Goal: Task Accomplishment & Management: Manage account settings

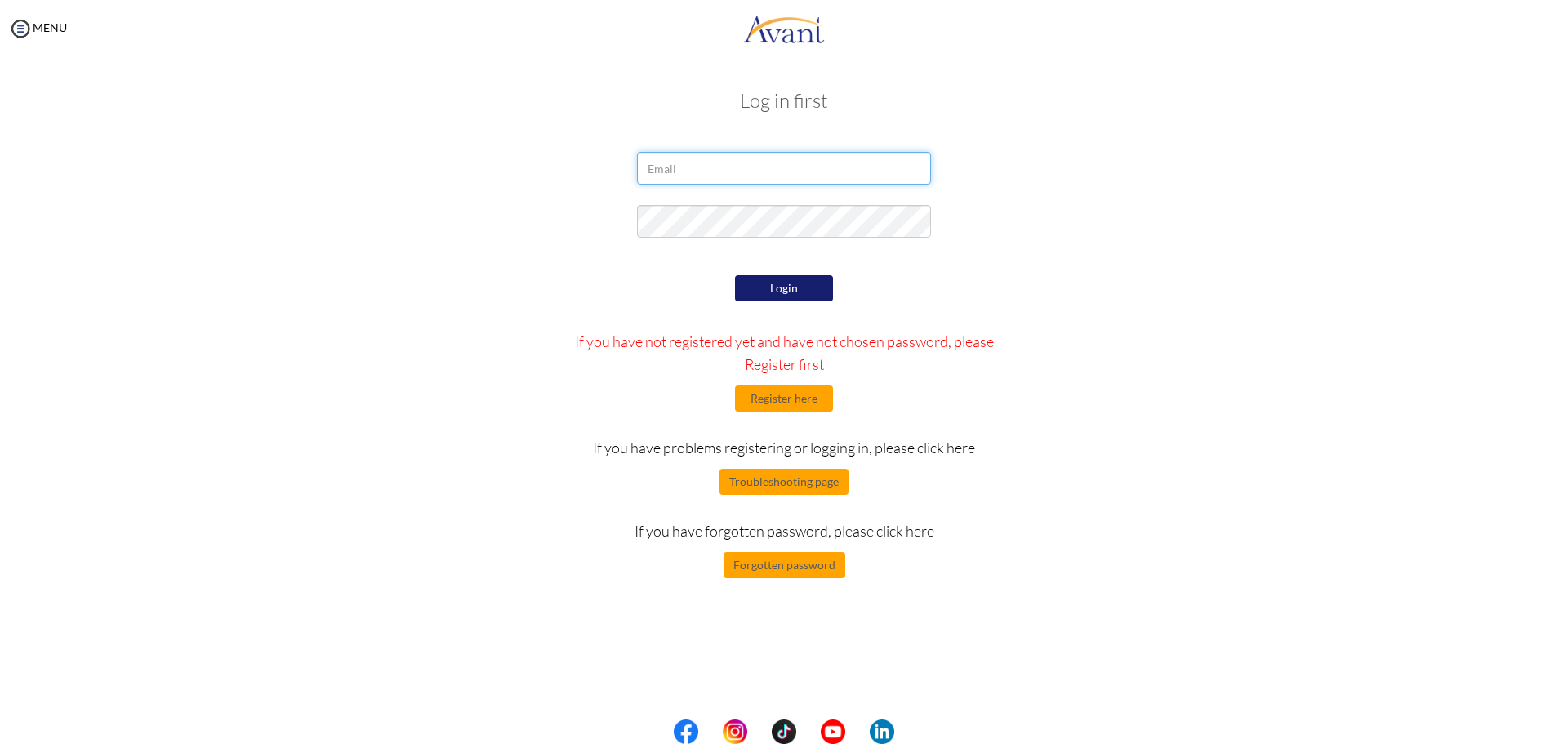
click at [719, 173] on input "email" at bounding box center [784, 168] width 294 height 32
type input "[EMAIL_ADDRESS][DOMAIN_NAME]"
click at [808, 404] on button "Register here" at bounding box center [784, 398] width 98 height 26
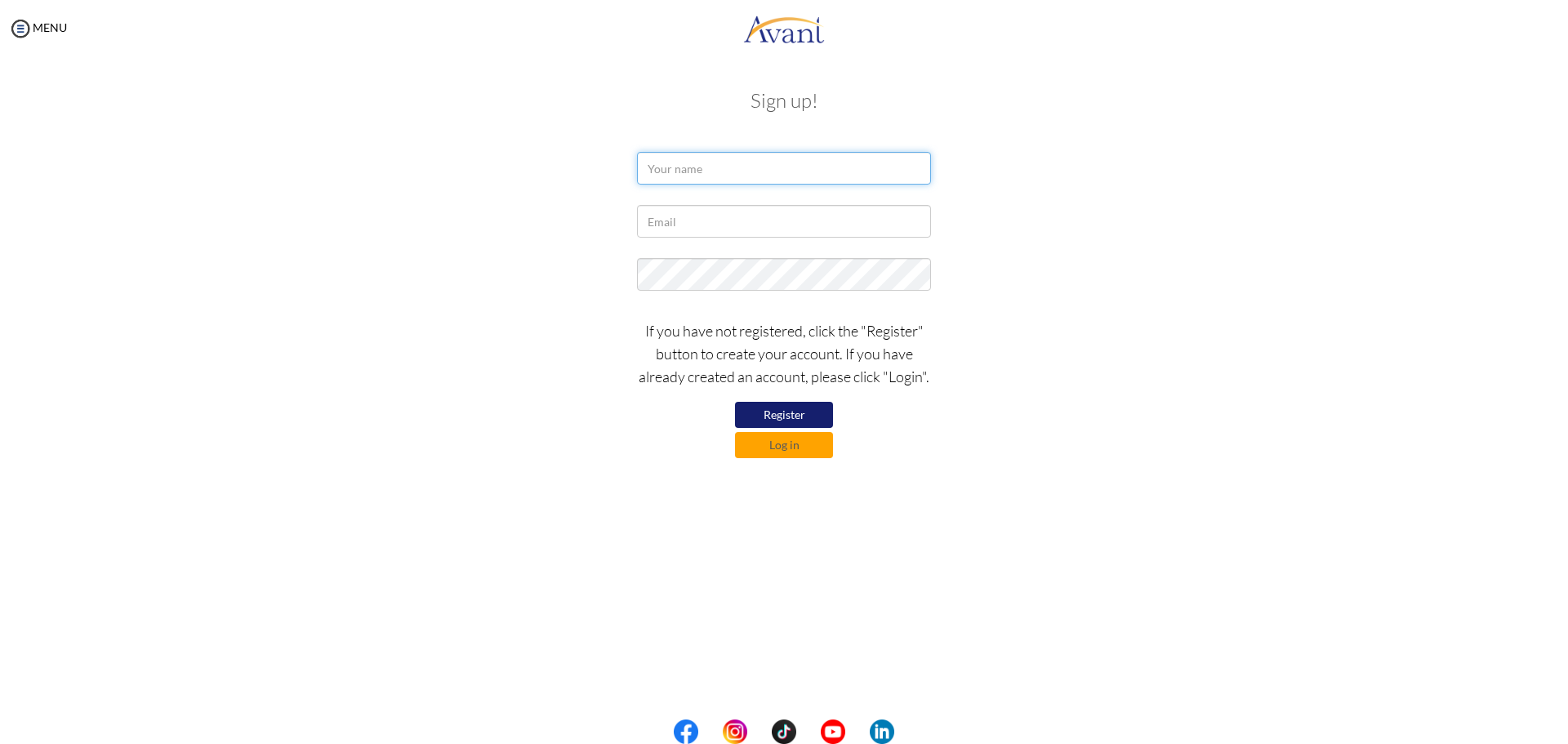
click at [843, 155] on input "text" at bounding box center [784, 168] width 294 height 32
click at [778, 242] on div at bounding box center [784, 225] width 319 height 41
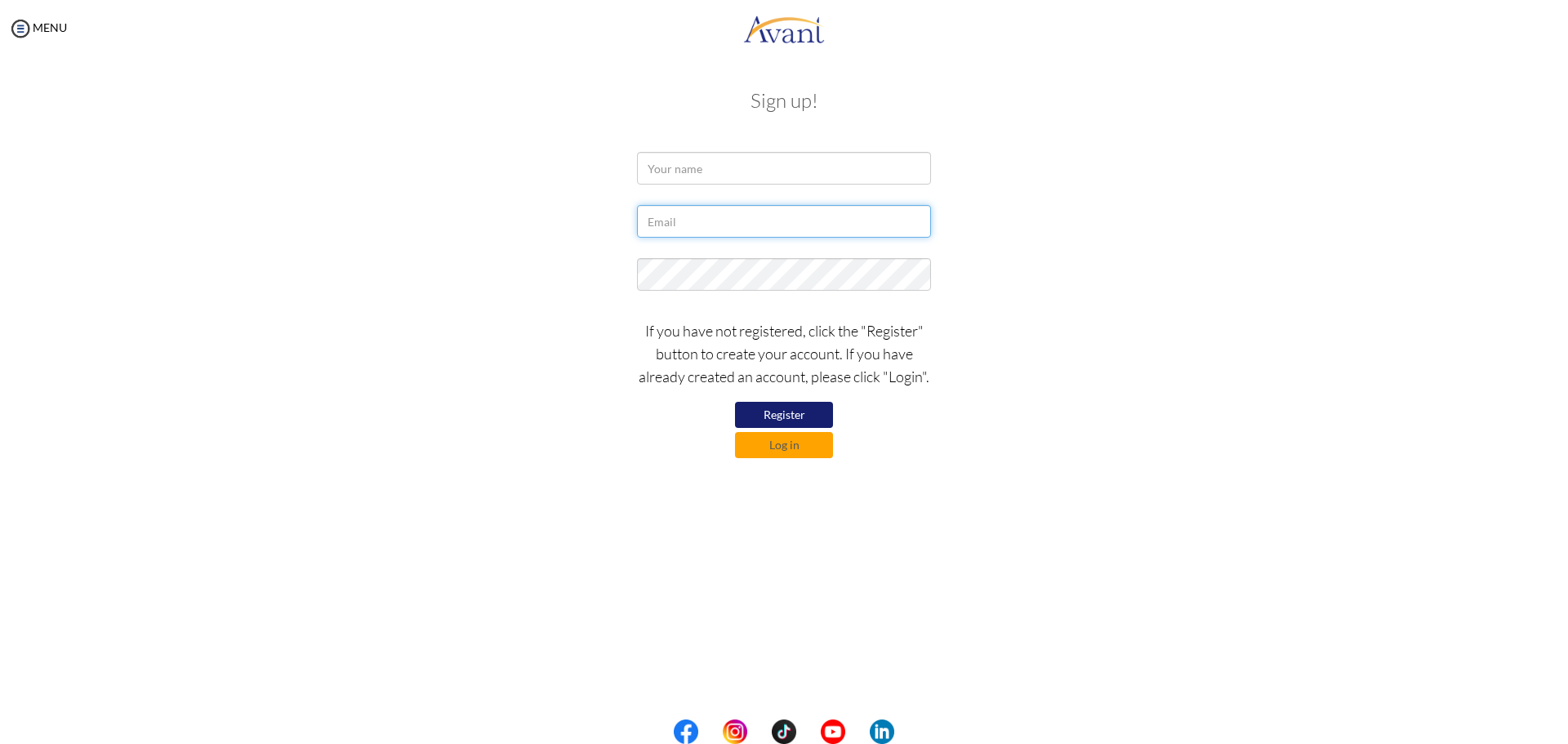
click at [779, 219] on input "text" at bounding box center [784, 221] width 294 height 32
type input "[EMAIL_ADDRESS][DOMAIN_NAME]"
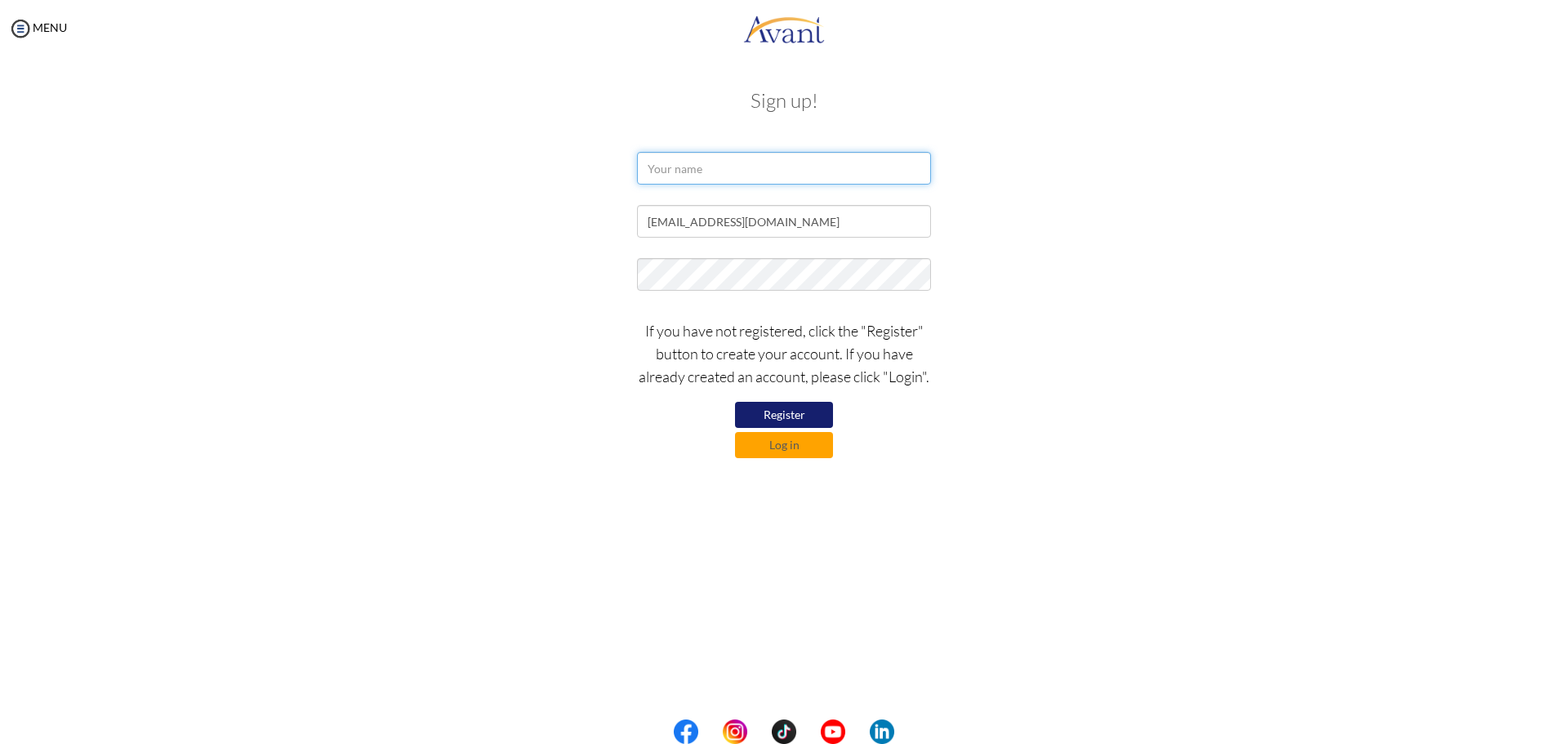
click at [801, 164] on input "text" at bounding box center [784, 168] width 294 height 32
type input "nadanasroden27"
click at [809, 414] on button "Register" at bounding box center [784, 414] width 98 height 26
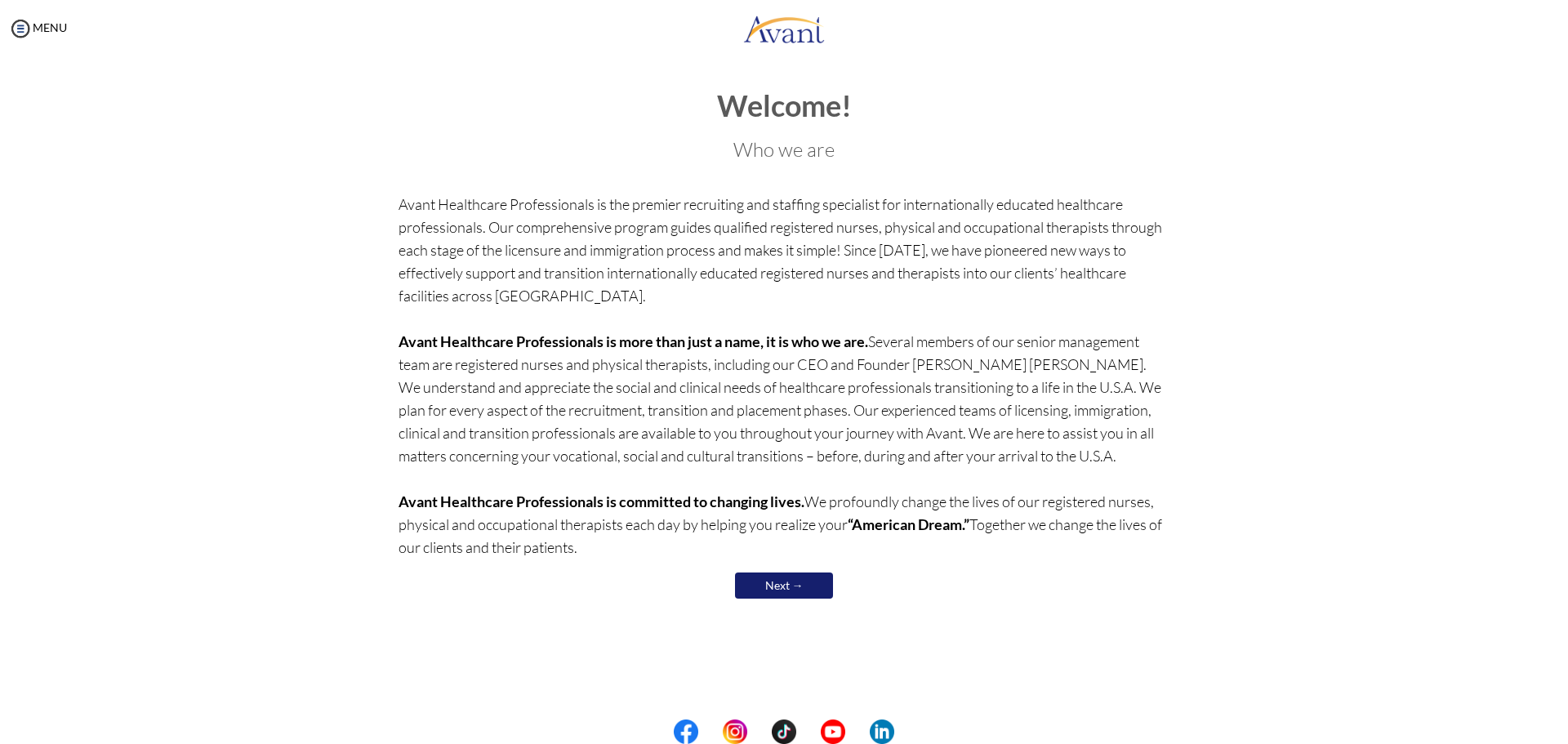
click at [778, 580] on link "Next →" at bounding box center [784, 585] width 98 height 26
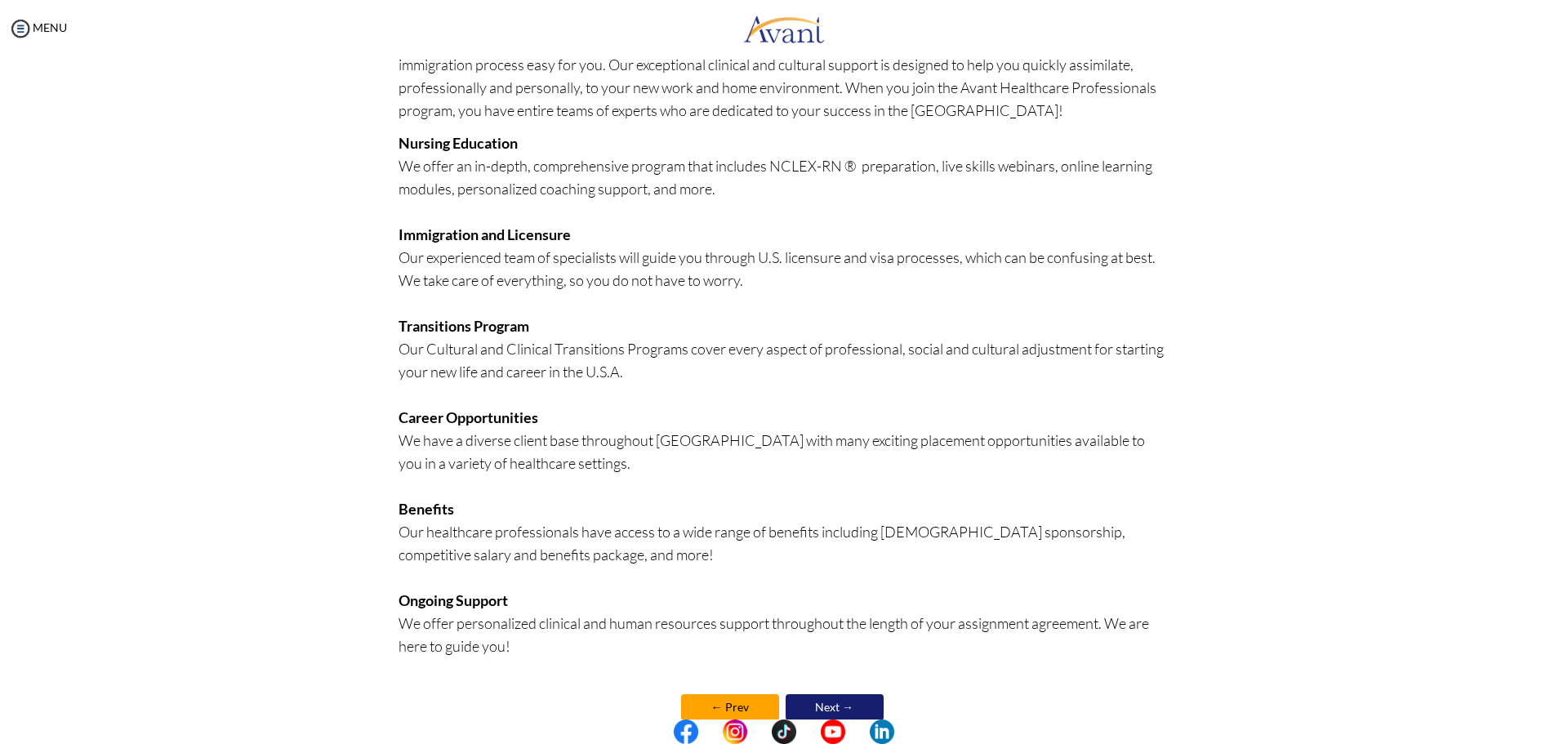
scroll to position [174, 0]
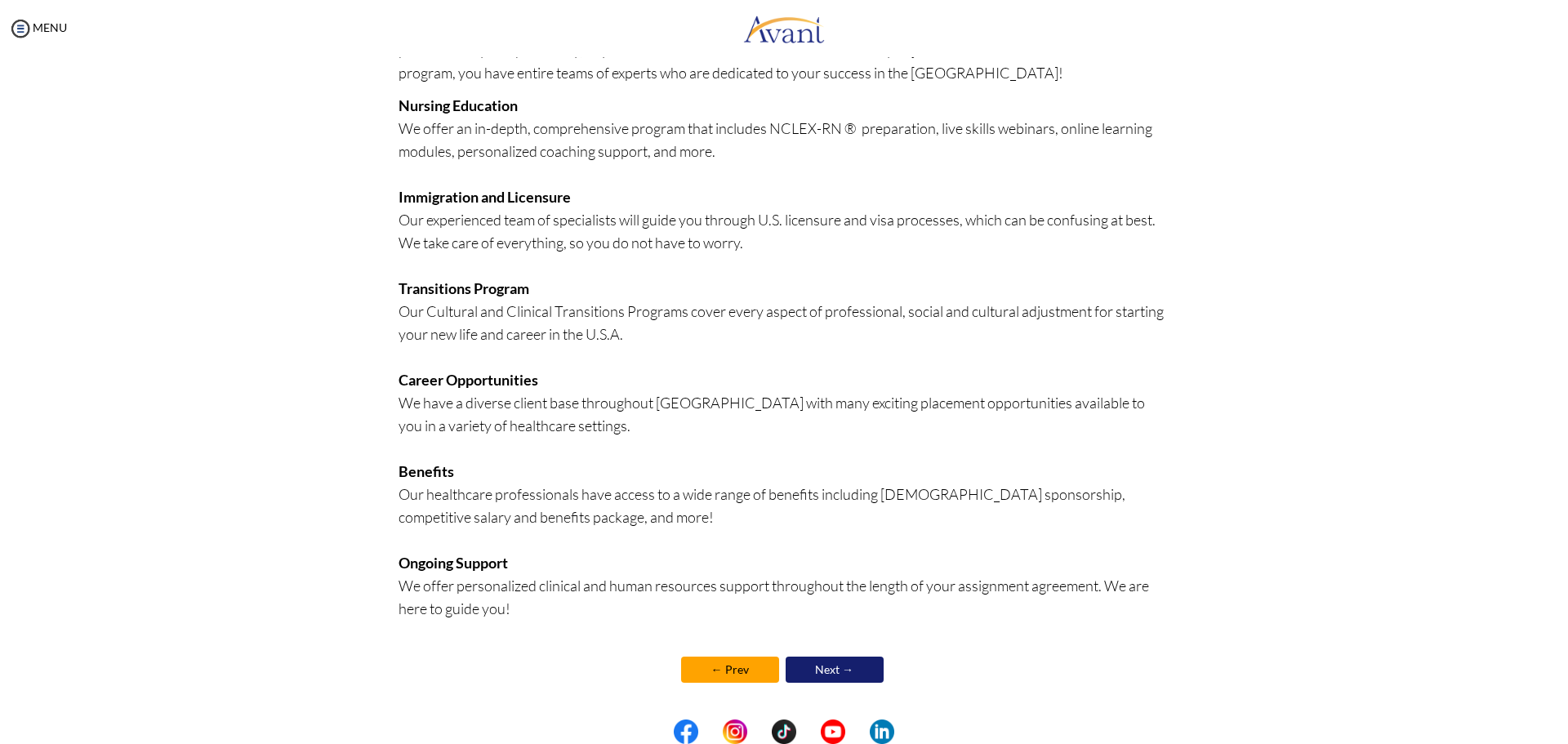
click at [825, 669] on link "Next →" at bounding box center [835, 669] width 98 height 26
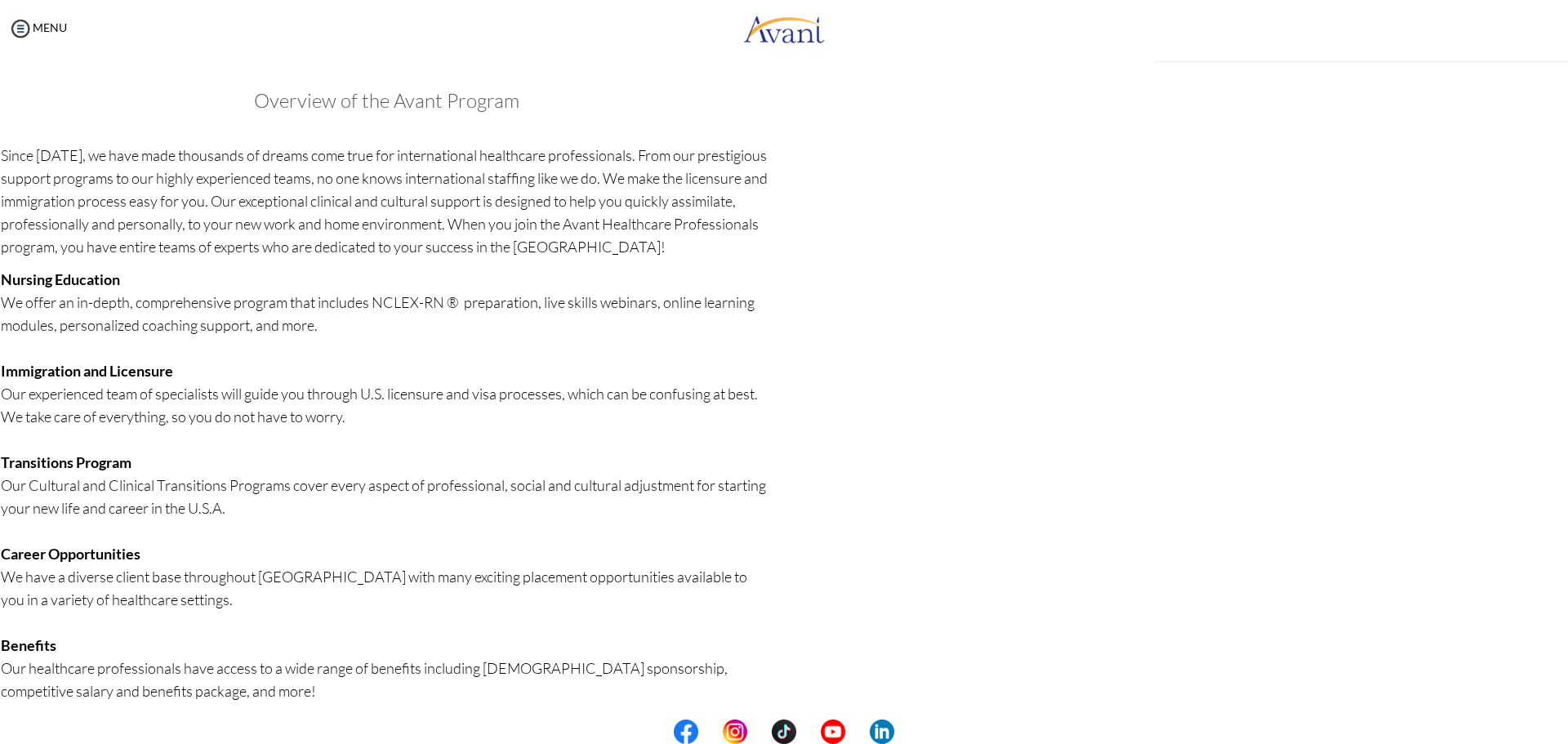
scroll to position [175, 0]
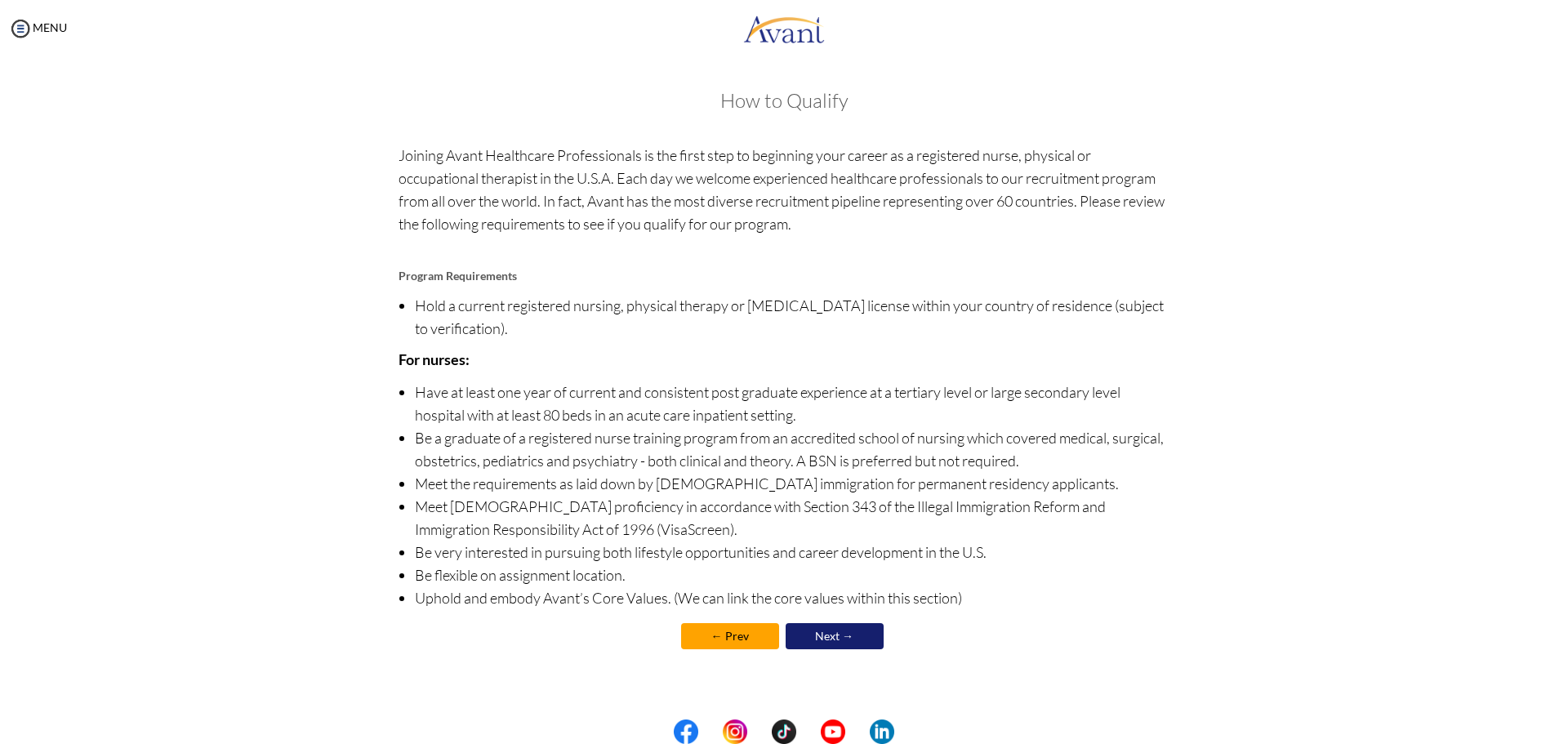
click at [835, 636] on link "Next →" at bounding box center [835, 635] width 98 height 26
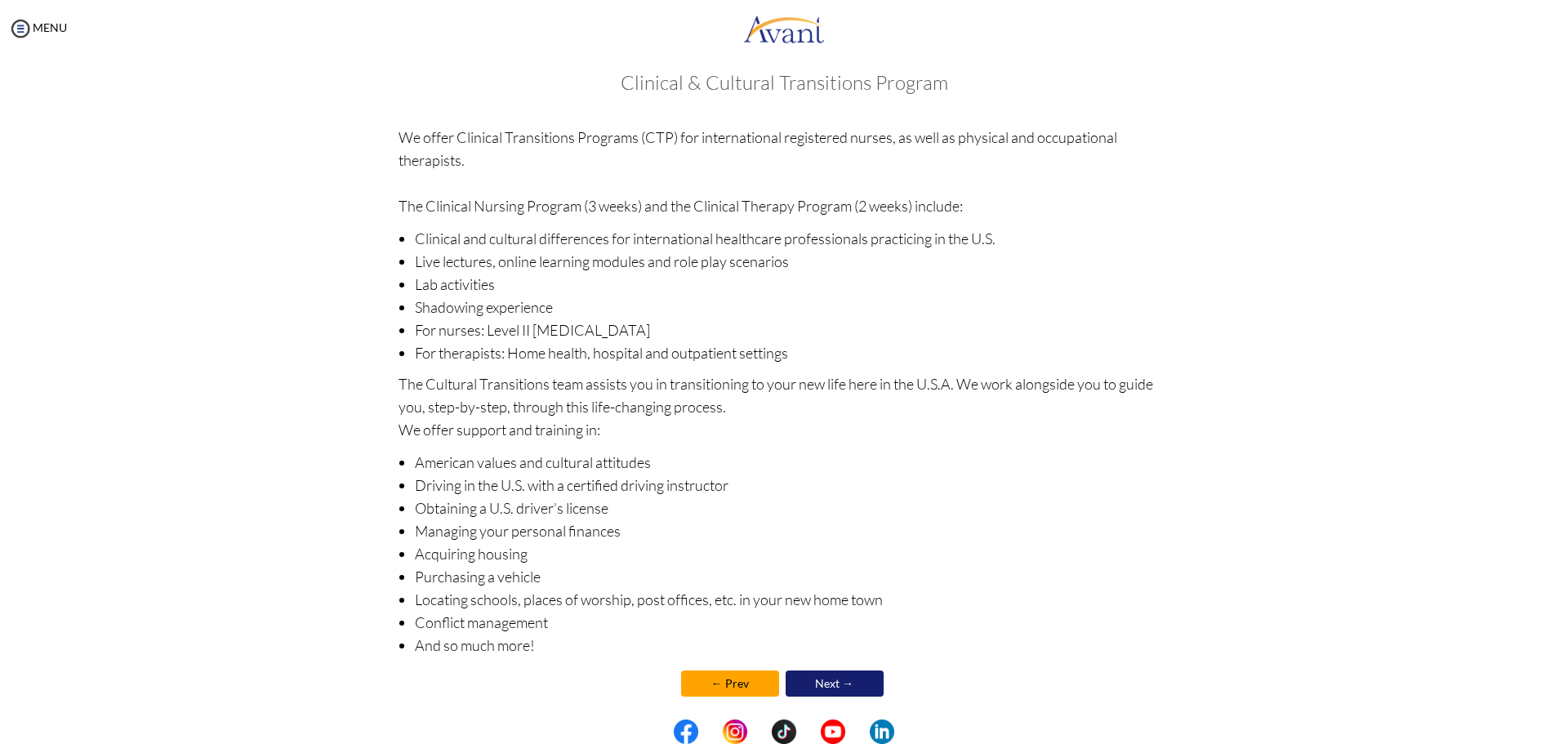
scroll to position [32, 0]
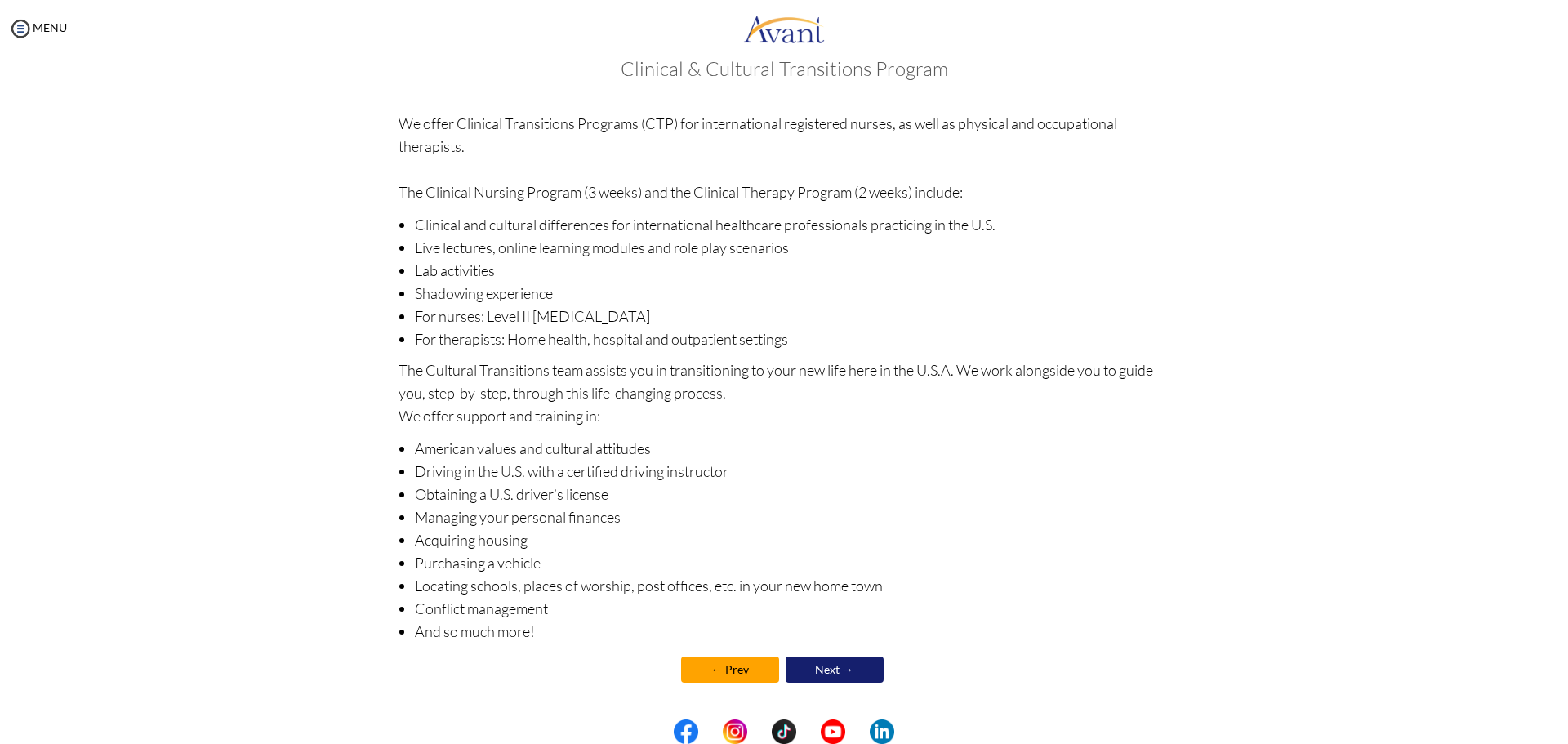
click at [818, 678] on link "Next →" at bounding box center [835, 669] width 98 height 26
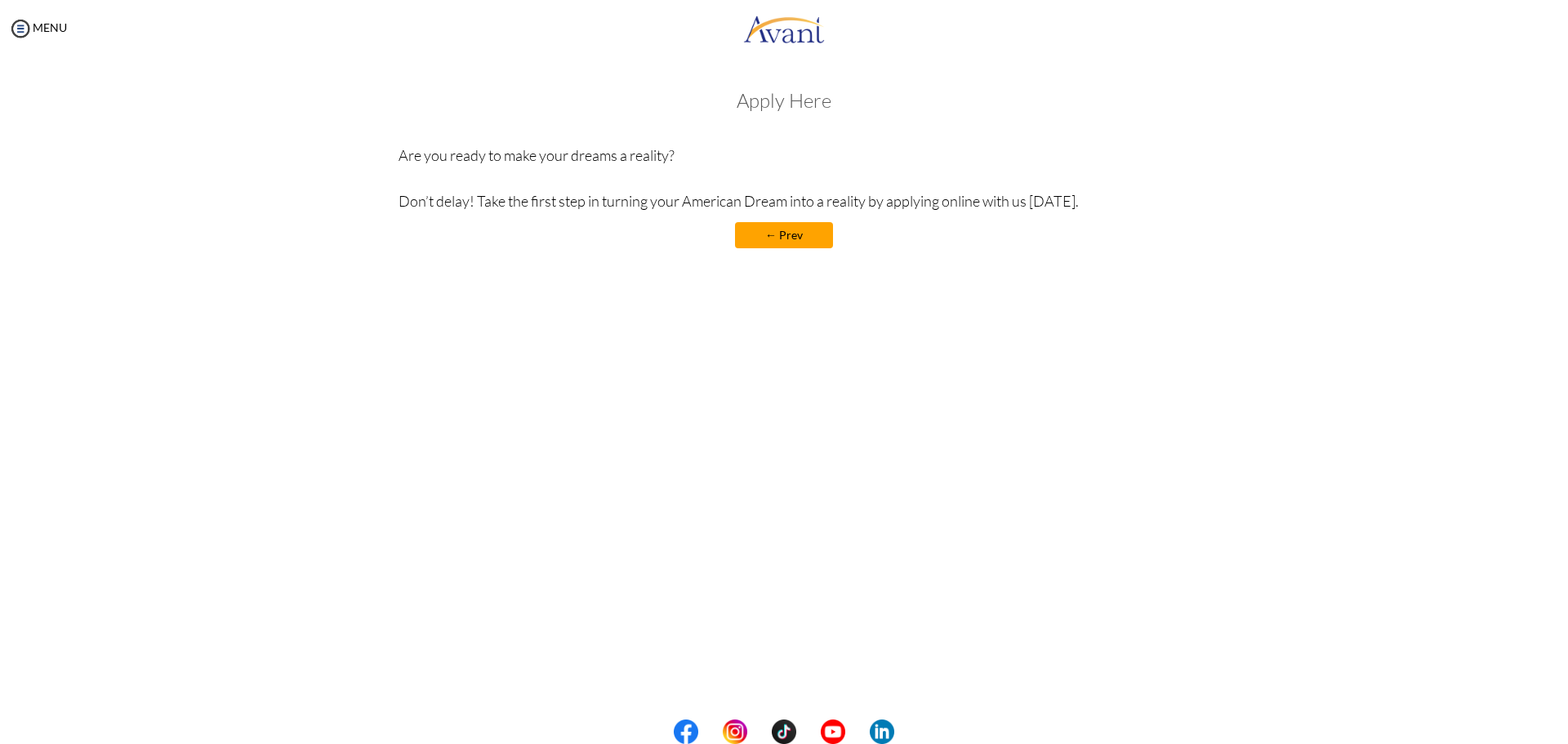
click at [764, 235] on link "← Prev" at bounding box center [784, 235] width 98 height 26
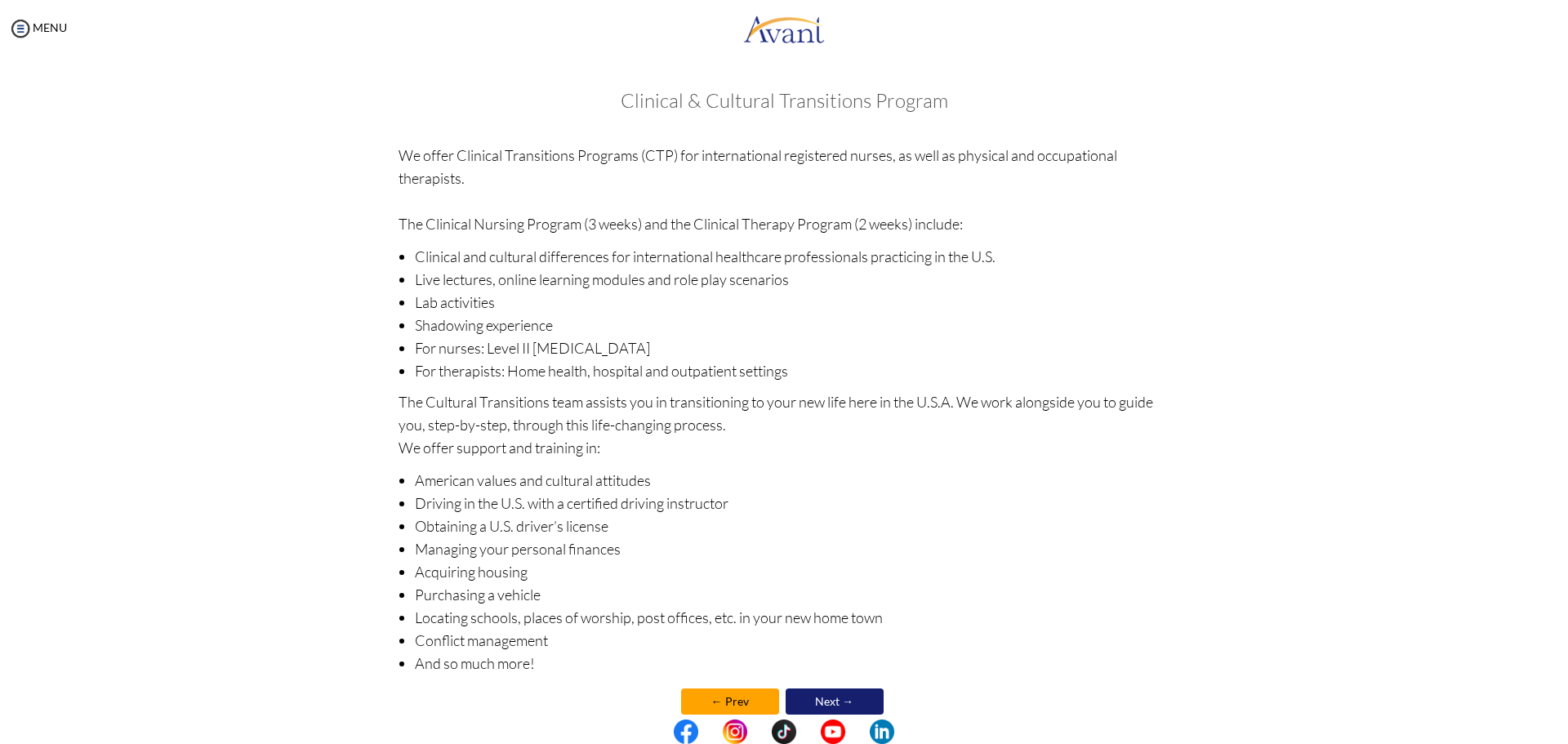
click at [816, 696] on link "Next →" at bounding box center [835, 701] width 98 height 26
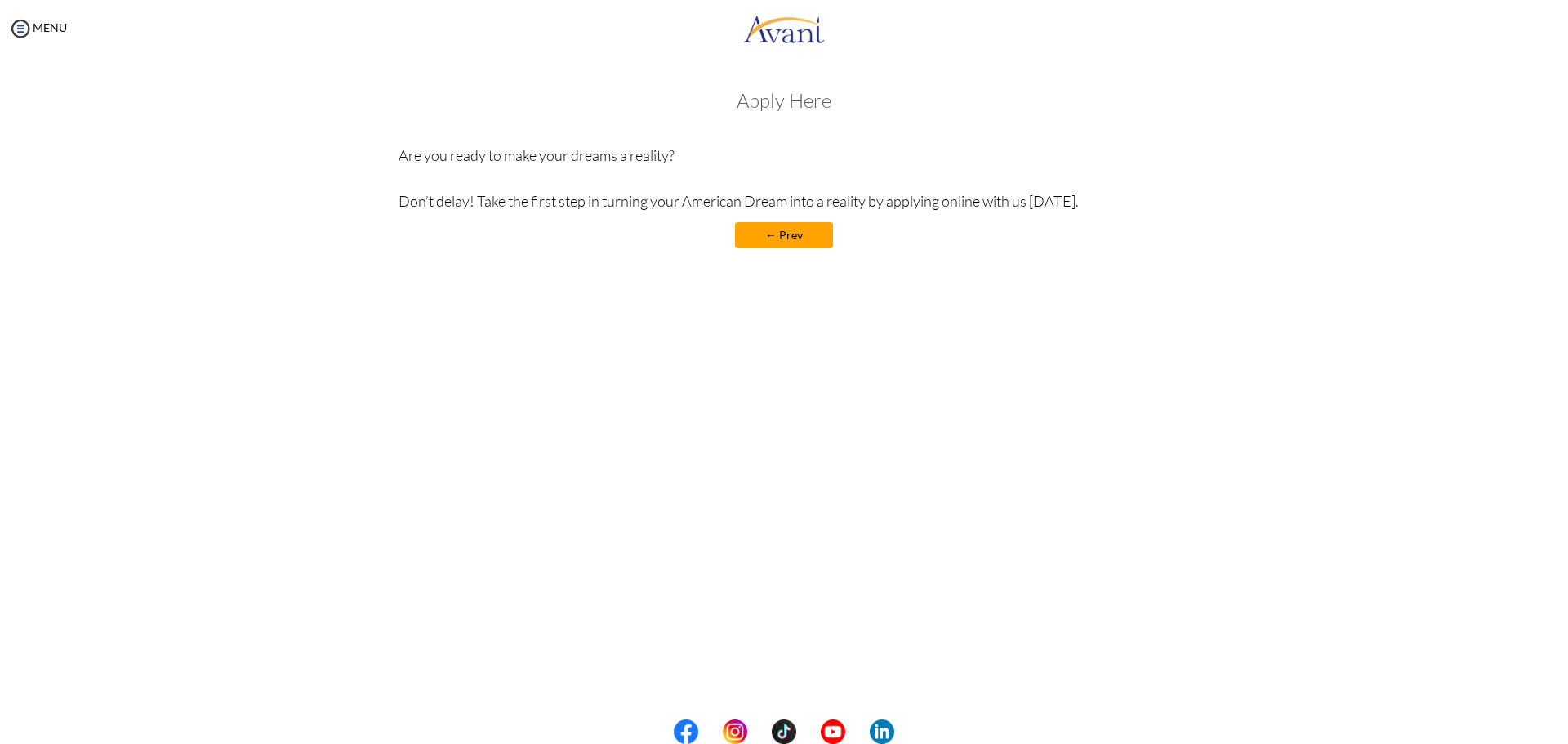
drag, startPoint x: 987, startPoint y: 211, endPoint x: 1095, endPoint y: 212, distance: 108.0
click at [1095, 212] on p "Are you ready to make your dreams a reality? Don’t delay! Take the first step i…" at bounding box center [784, 178] width 772 height 69
click at [1077, 208] on p "Are you ready to make your dreams a reality? Don’t delay! Take the first step i…" at bounding box center [784, 178] width 772 height 69
click at [823, 237] on link "← Prev" at bounding box center [784, 235] width 98 height 26
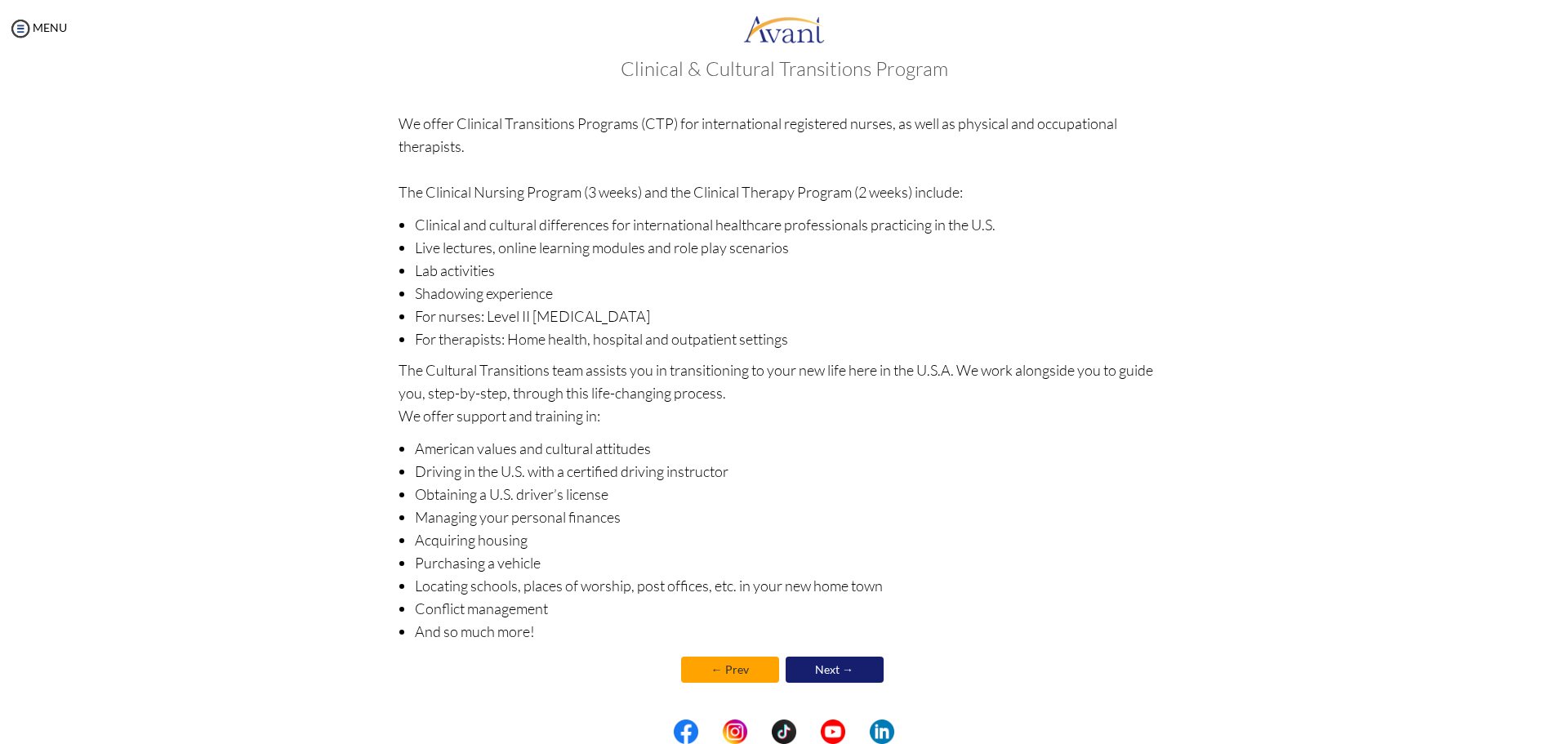
click at [733, 670] on link "← Prev" at bounding box center [730, 669] width 98 height 26
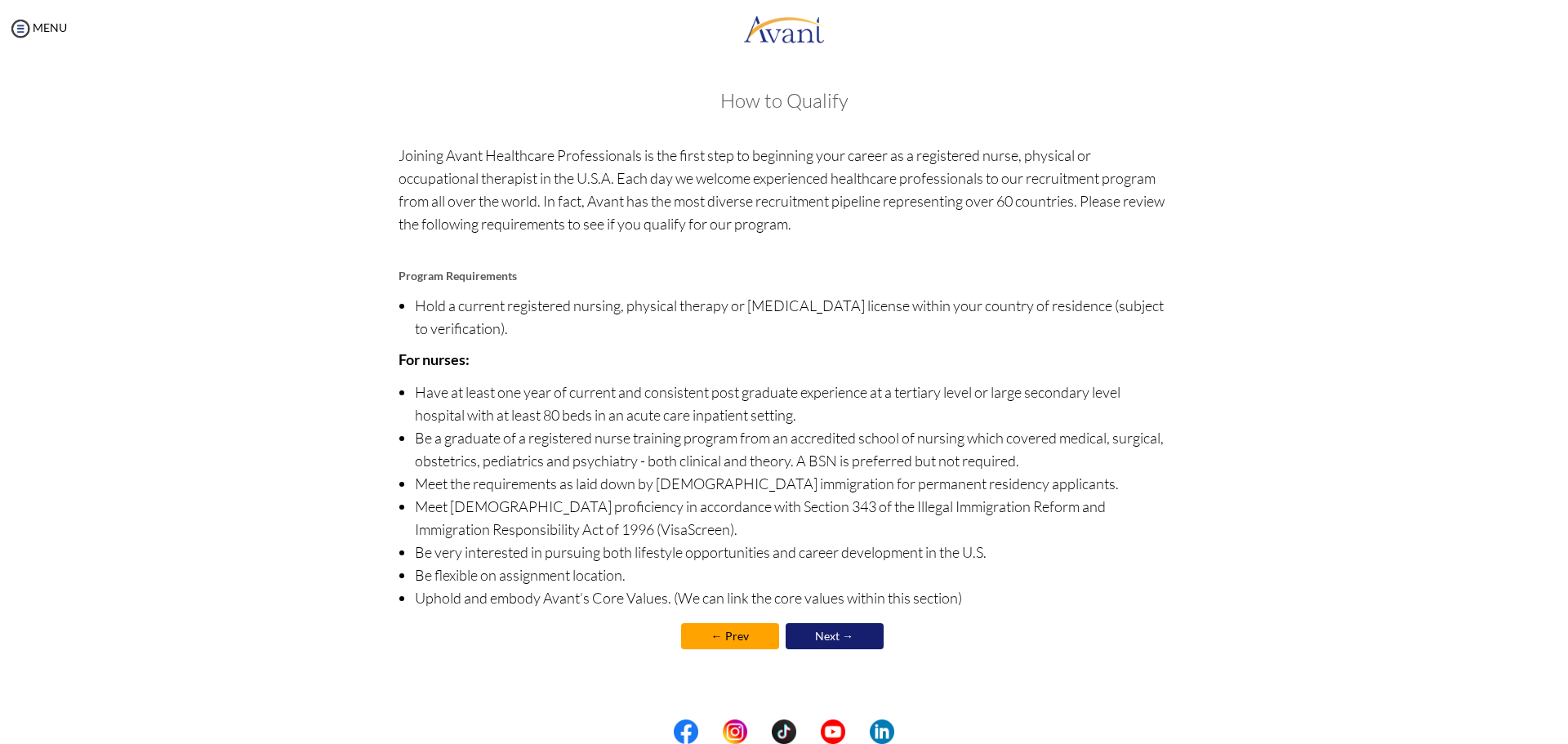
click at [737, 643] on link "← Prev" at bounding box center [730, 635] width 98 height 26
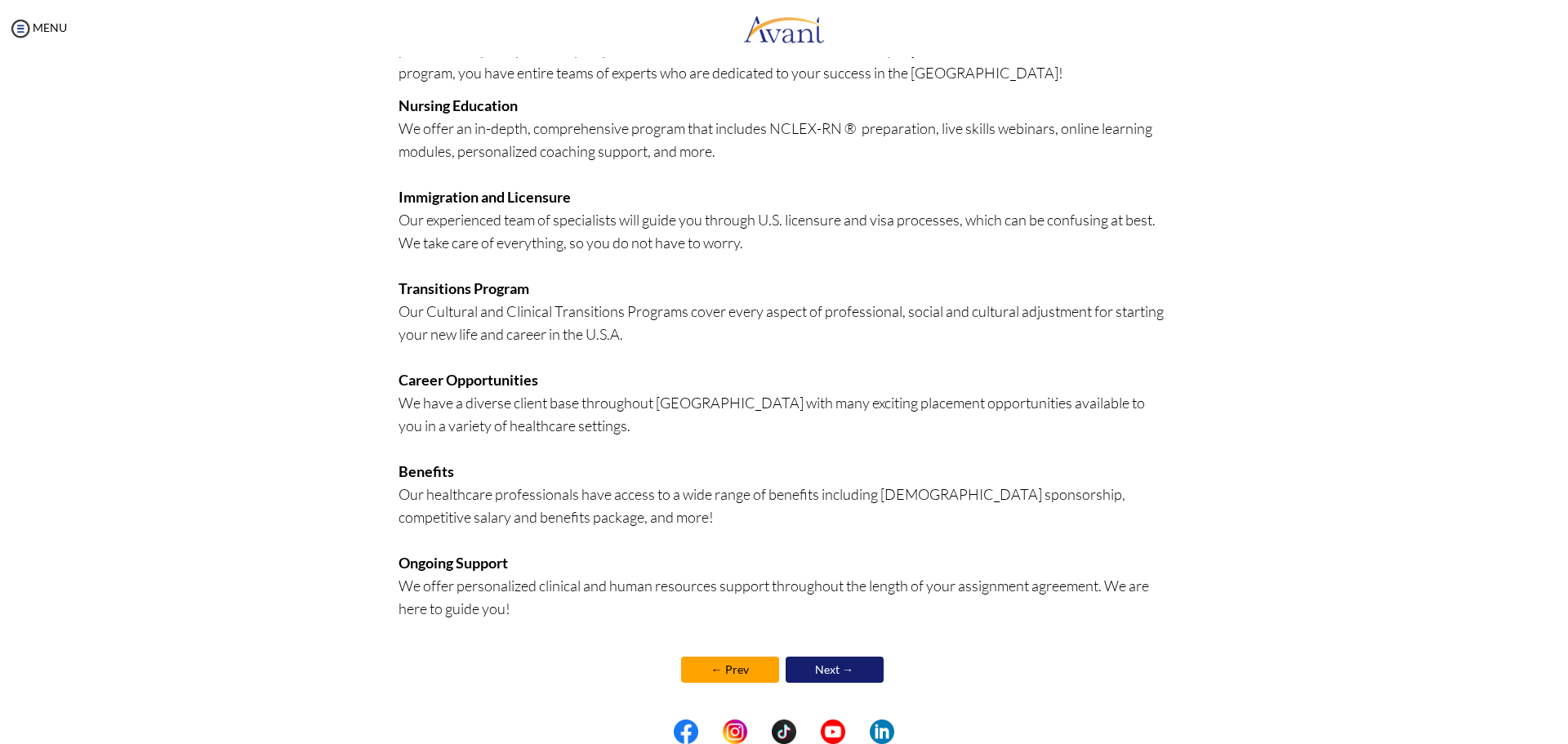
click at [730, 666] on link "← Prev" at bounding box center [730, 669] width 98 height 26
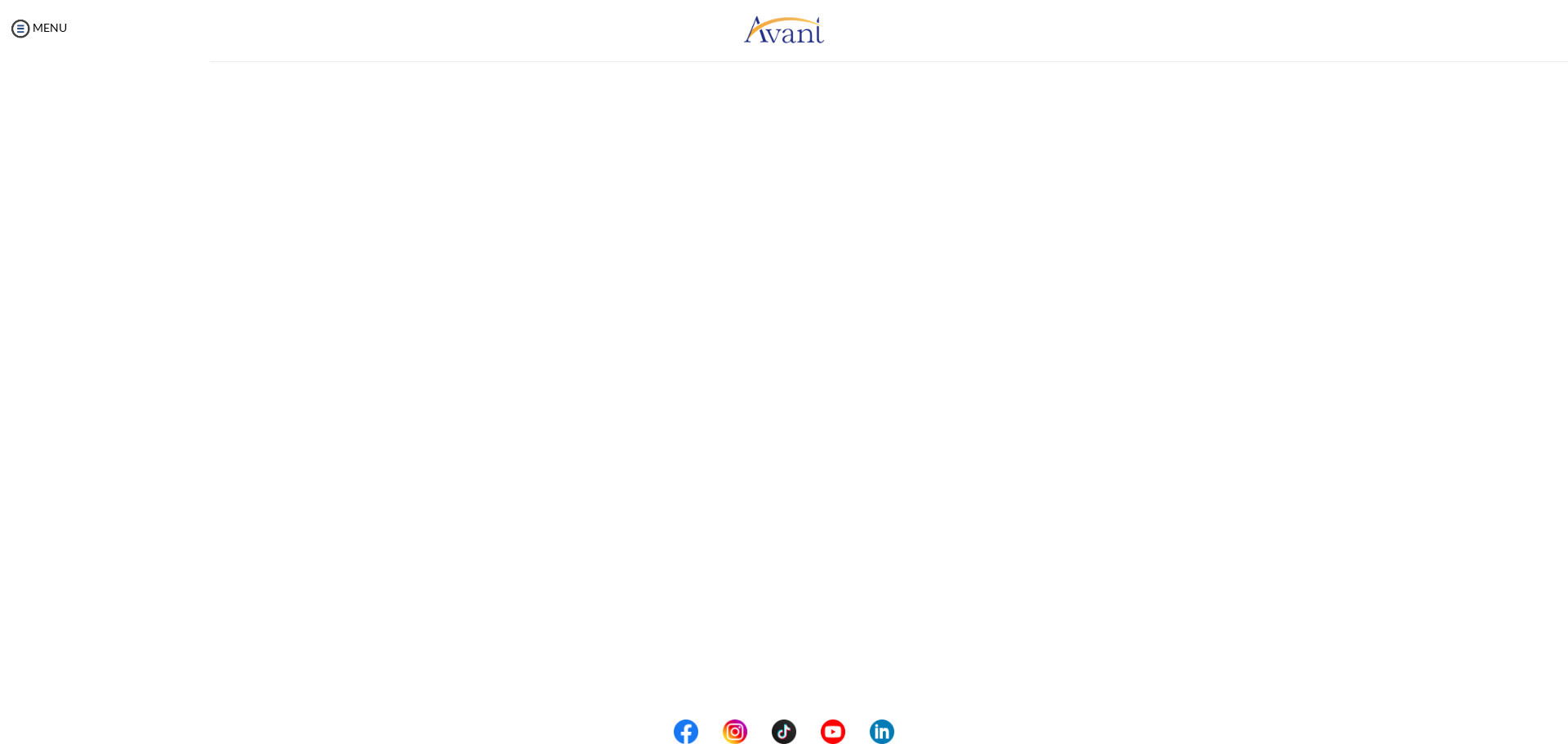
scroll to position [174, 0]
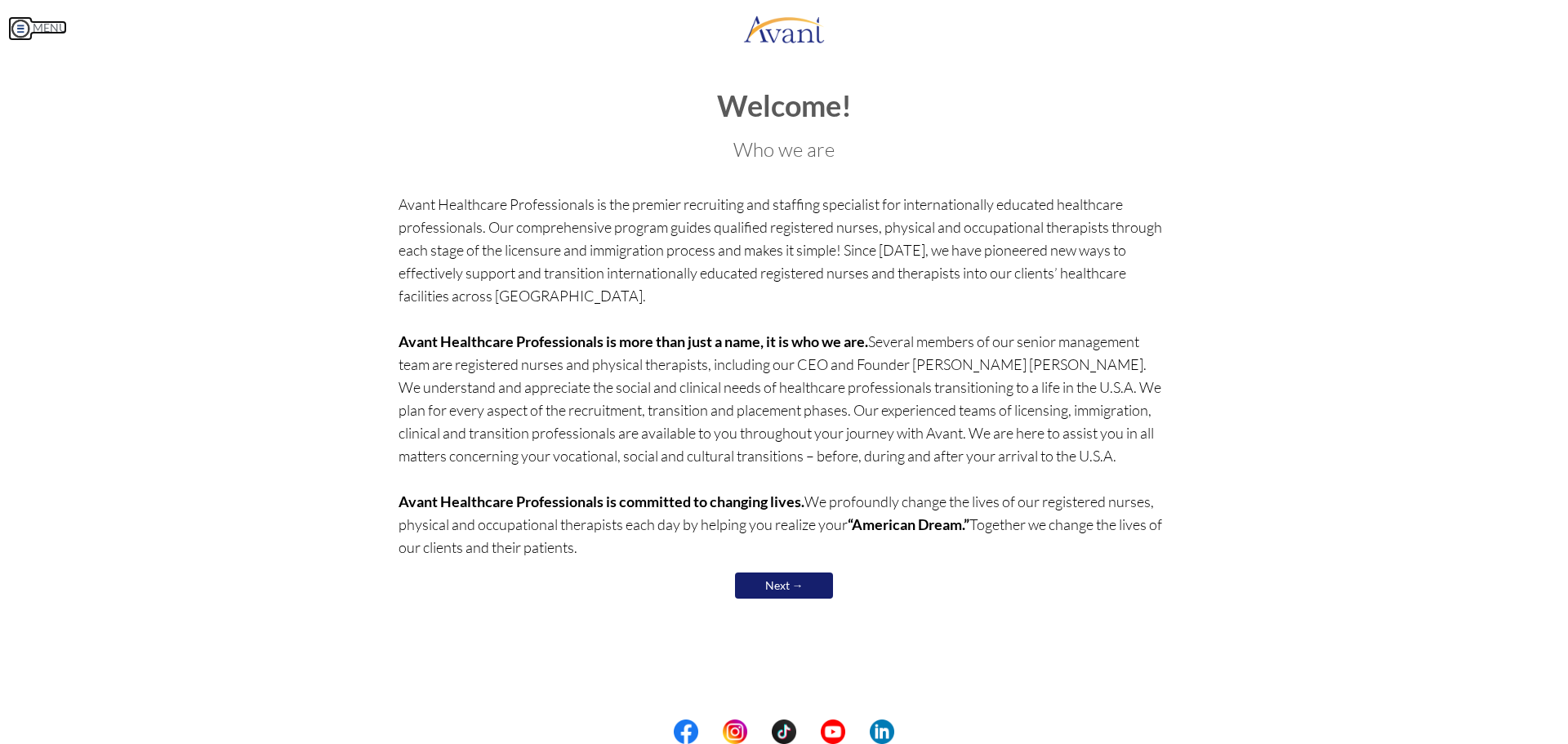
click at [40, 29] on link "MENU" at bounding box center [37, 27] width 59 height 14
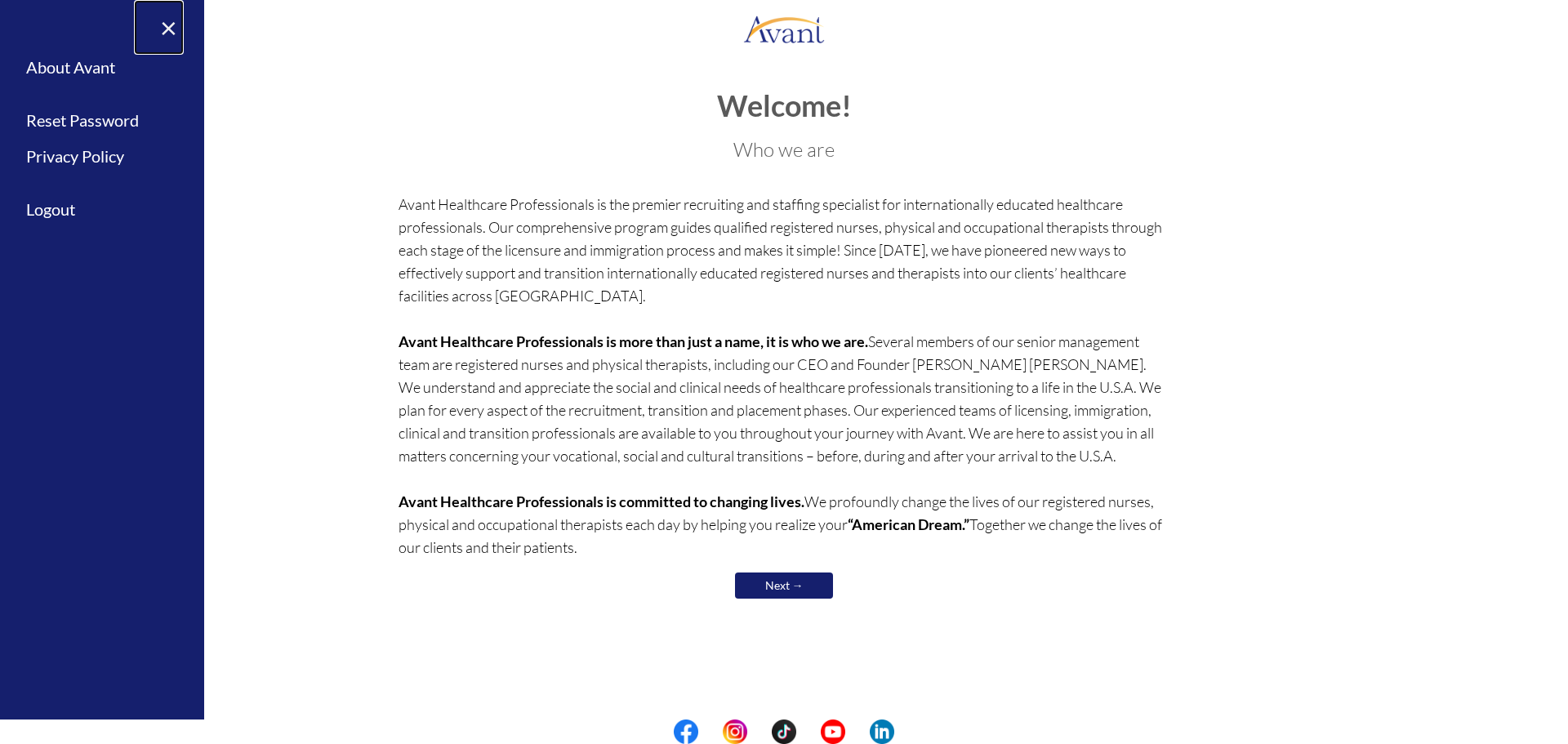
click at [156, 35] on link "×" at bounding box center [159, 27] width 50 height 55
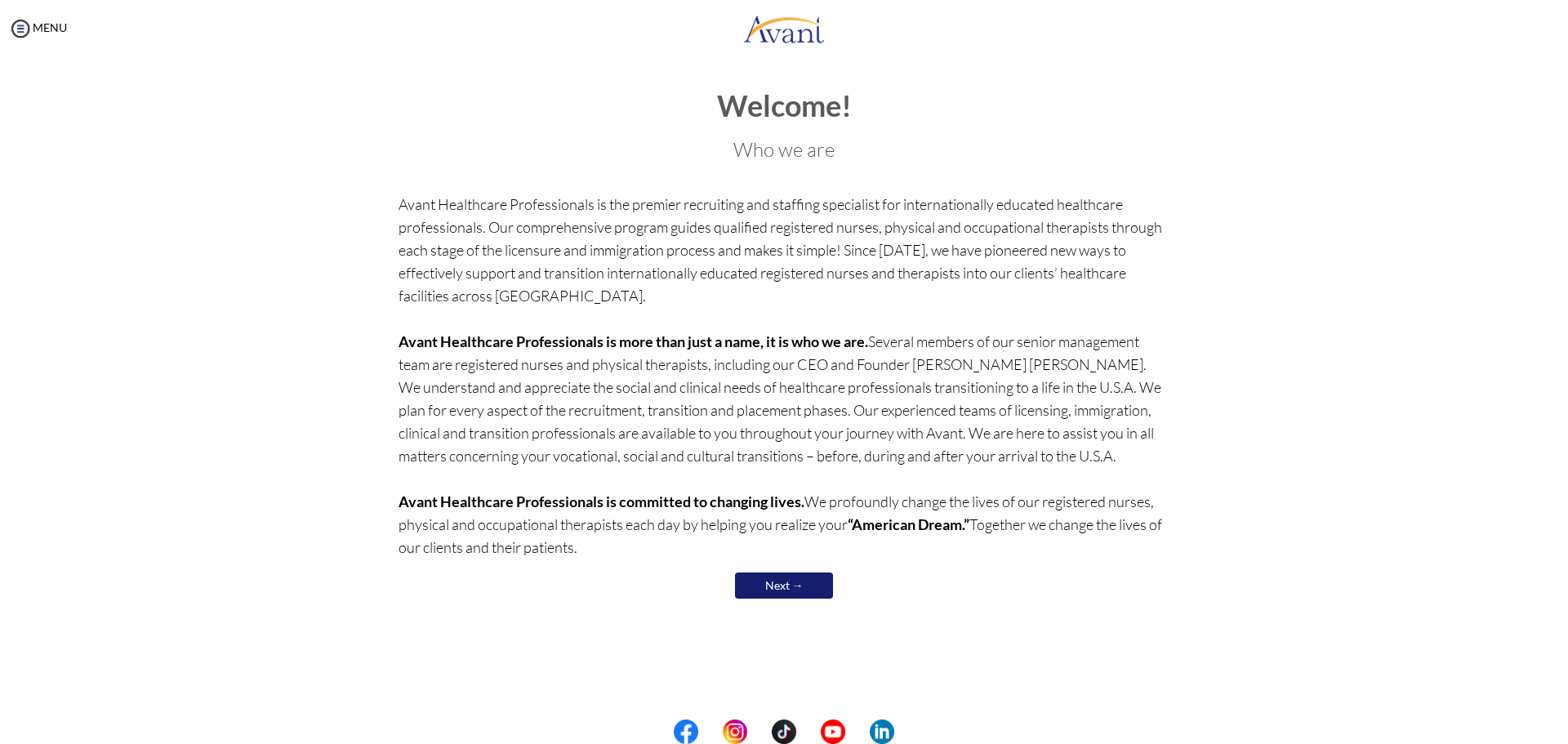
click at [796, 609] on div "Welcome! Who we are Avant Healthcare Professionals is the premier recruiting an…" at bounding box center [784, 354] width 772 height 529
click at [801, 589] on link "Next →" at bounding box center [784, 585] width 98 height 26
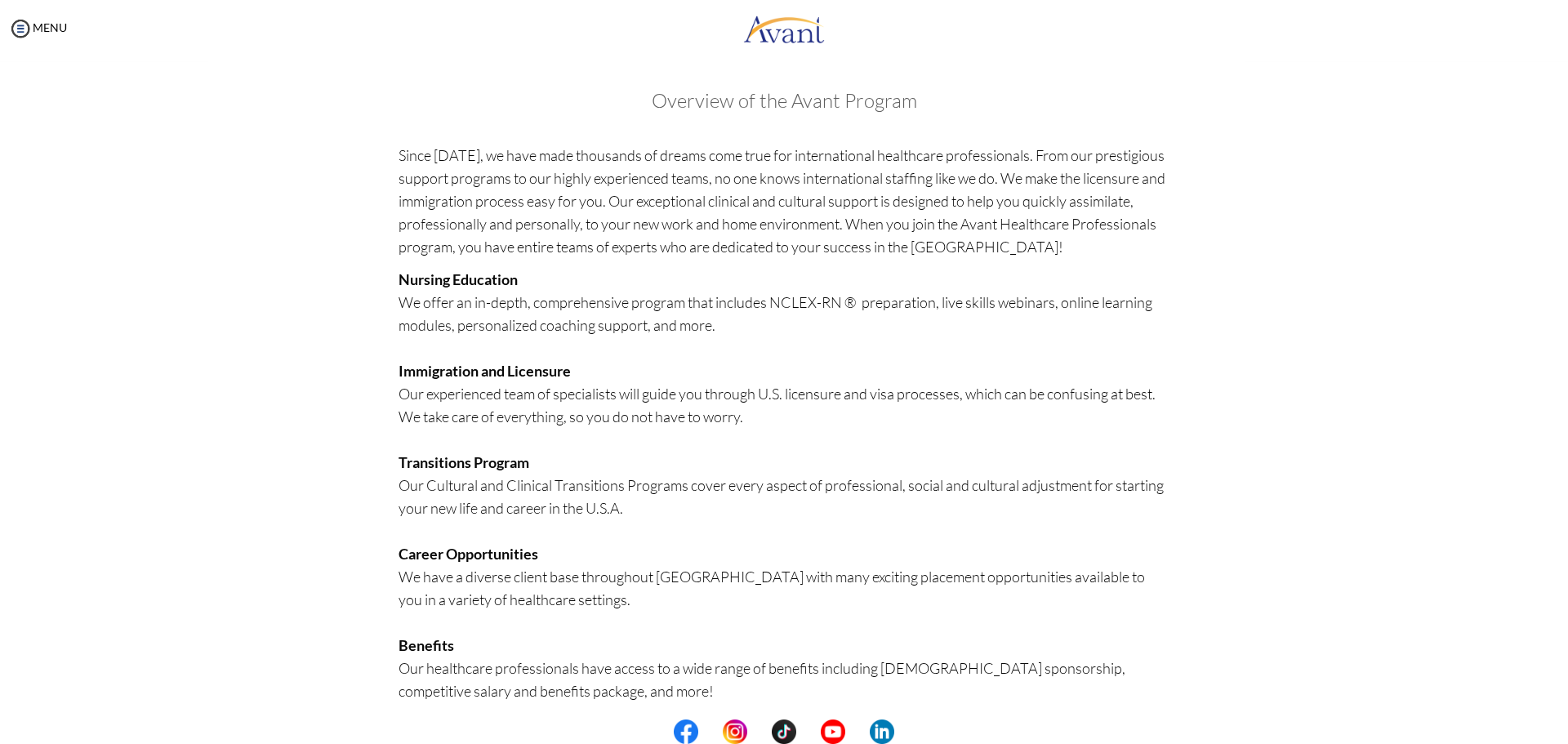
click at [801, 586] on p "Nursing Education We offer an in-depth, comprehensive program that includes NCL…" at bounding box center [784, 542] width 772 height 549
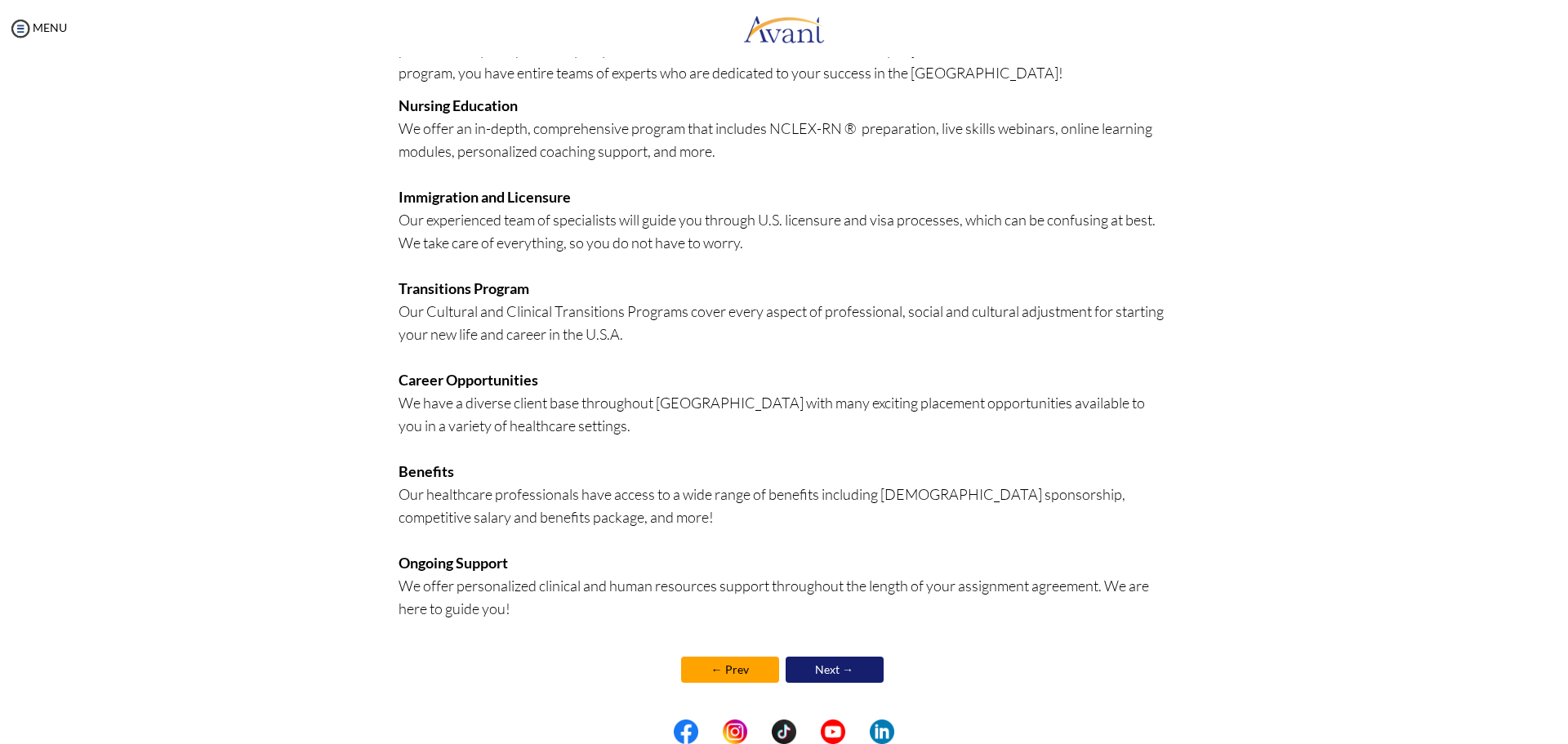
click at [811, 667] on link "Next →" at bounding box center [835, 669] width 98 height 26
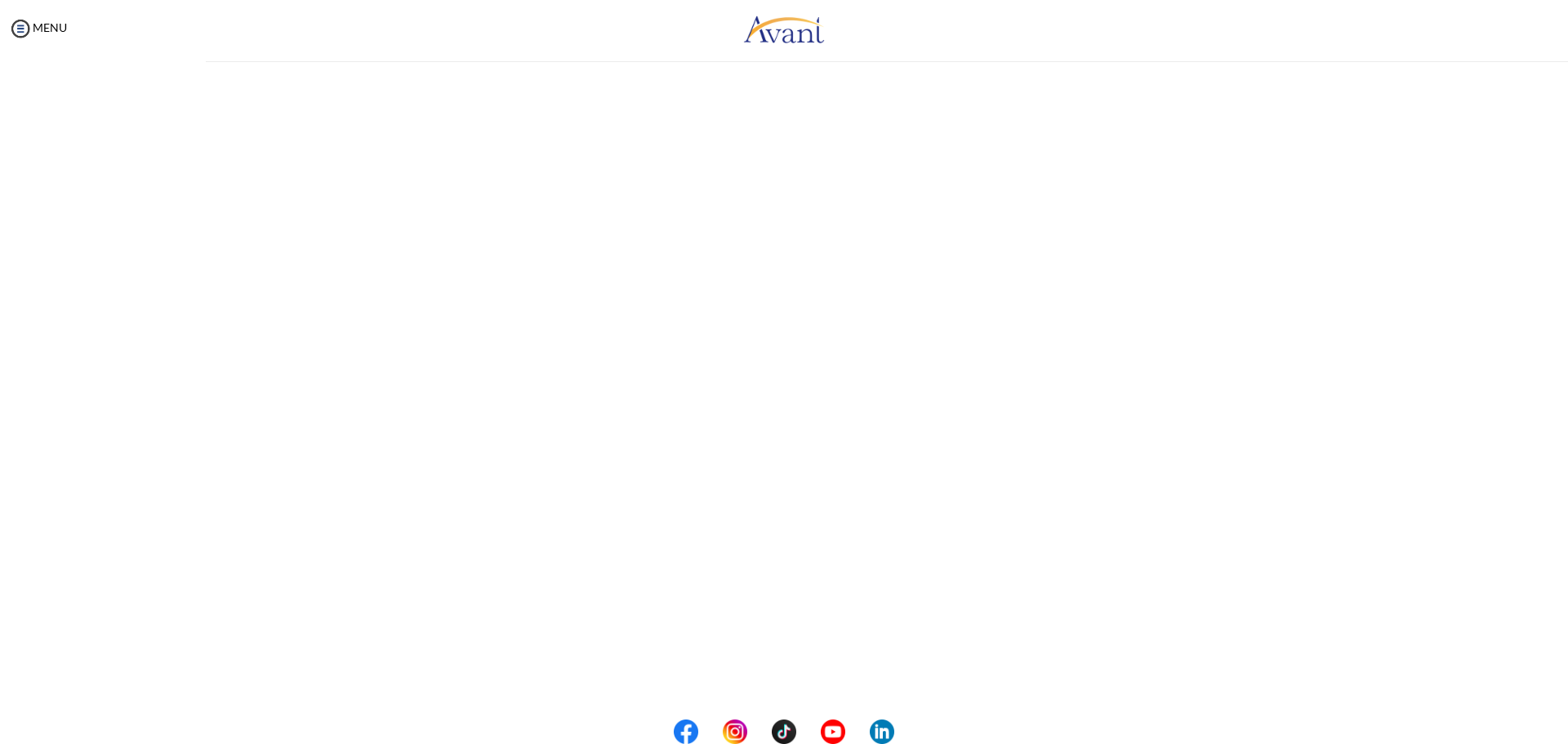
scroll to position [175, 0]
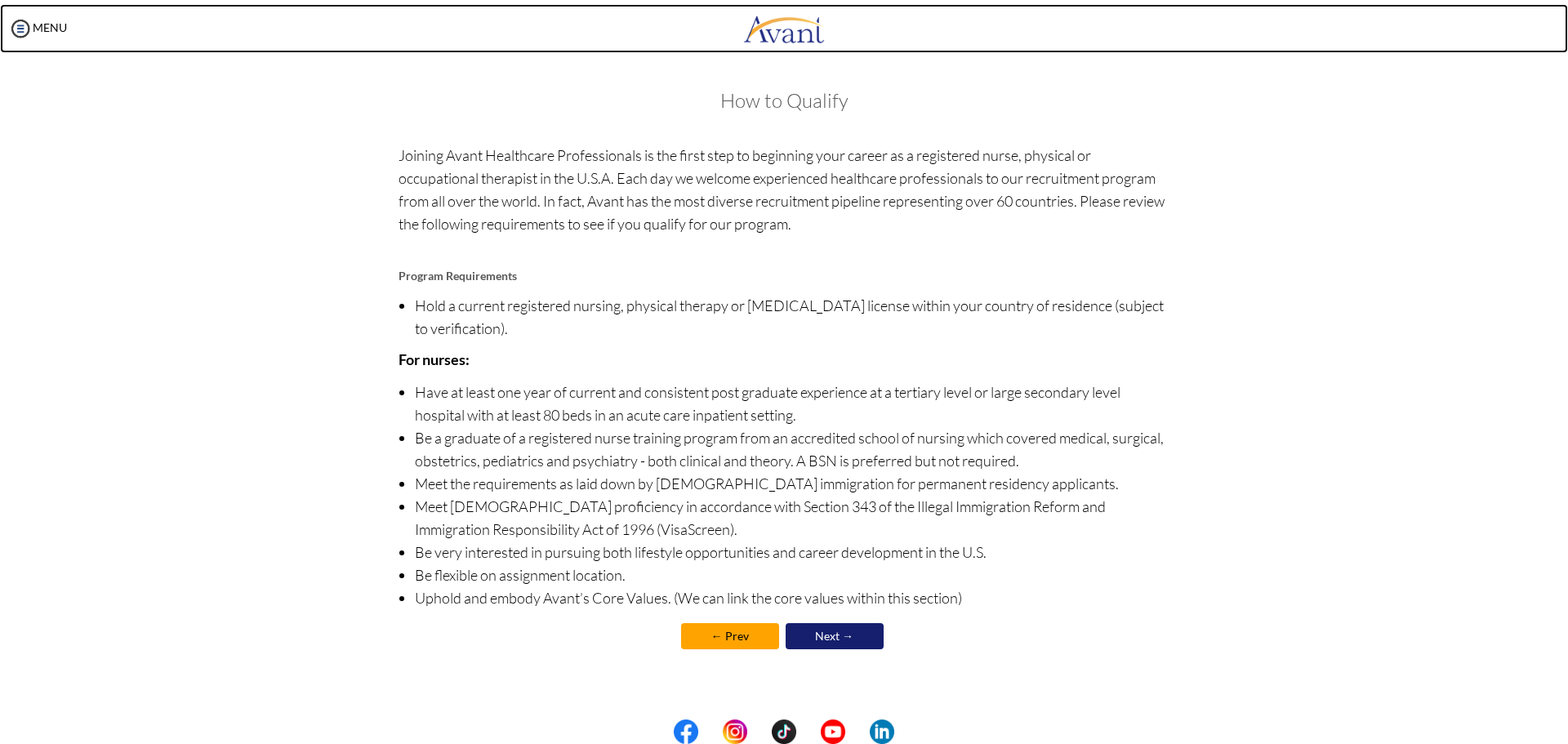
click at [73, 24] on link at bounding box center [784, 28] width 1568 height 49
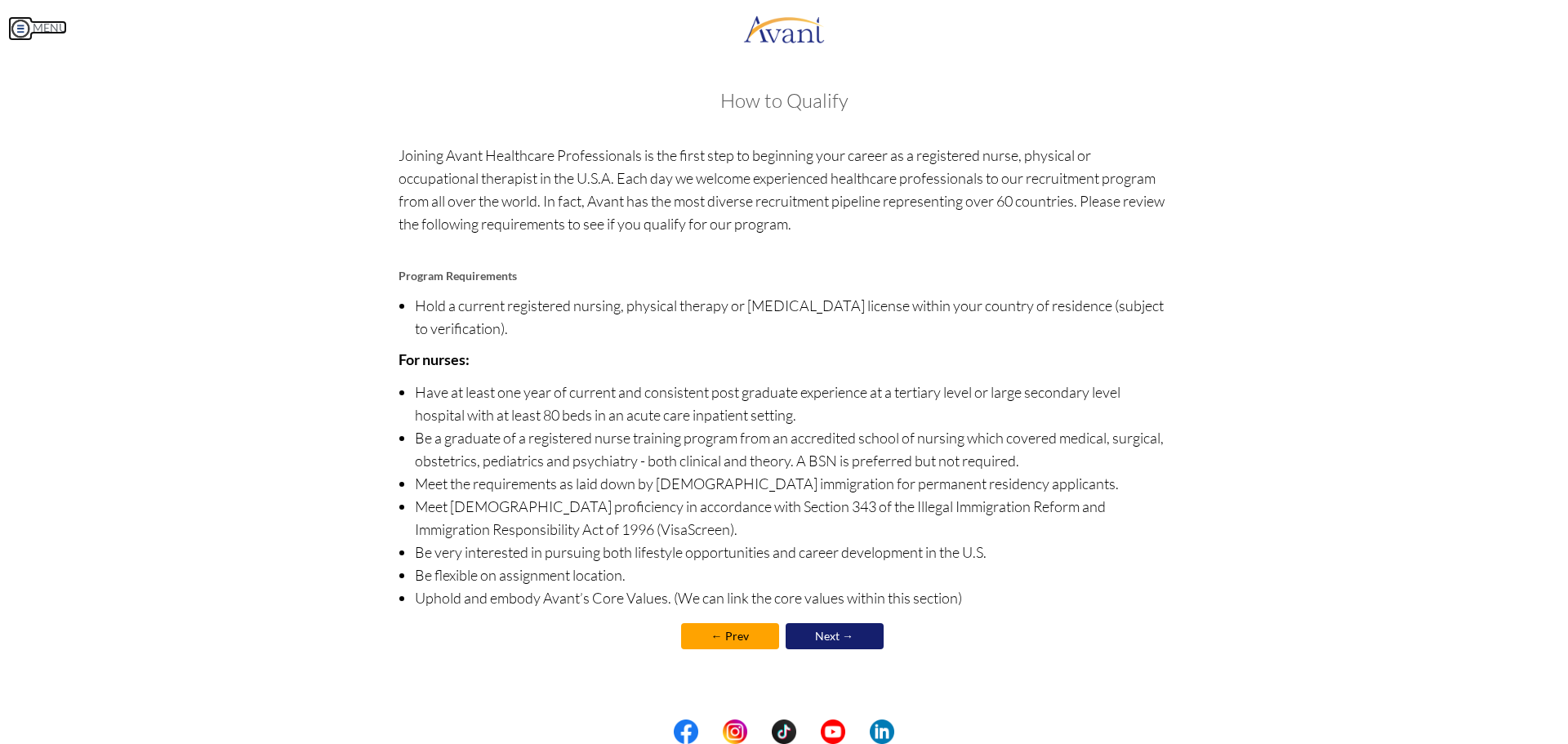
click at [46, 29] on link "MENU" at bounding box center [37, 27] width 59 height 14
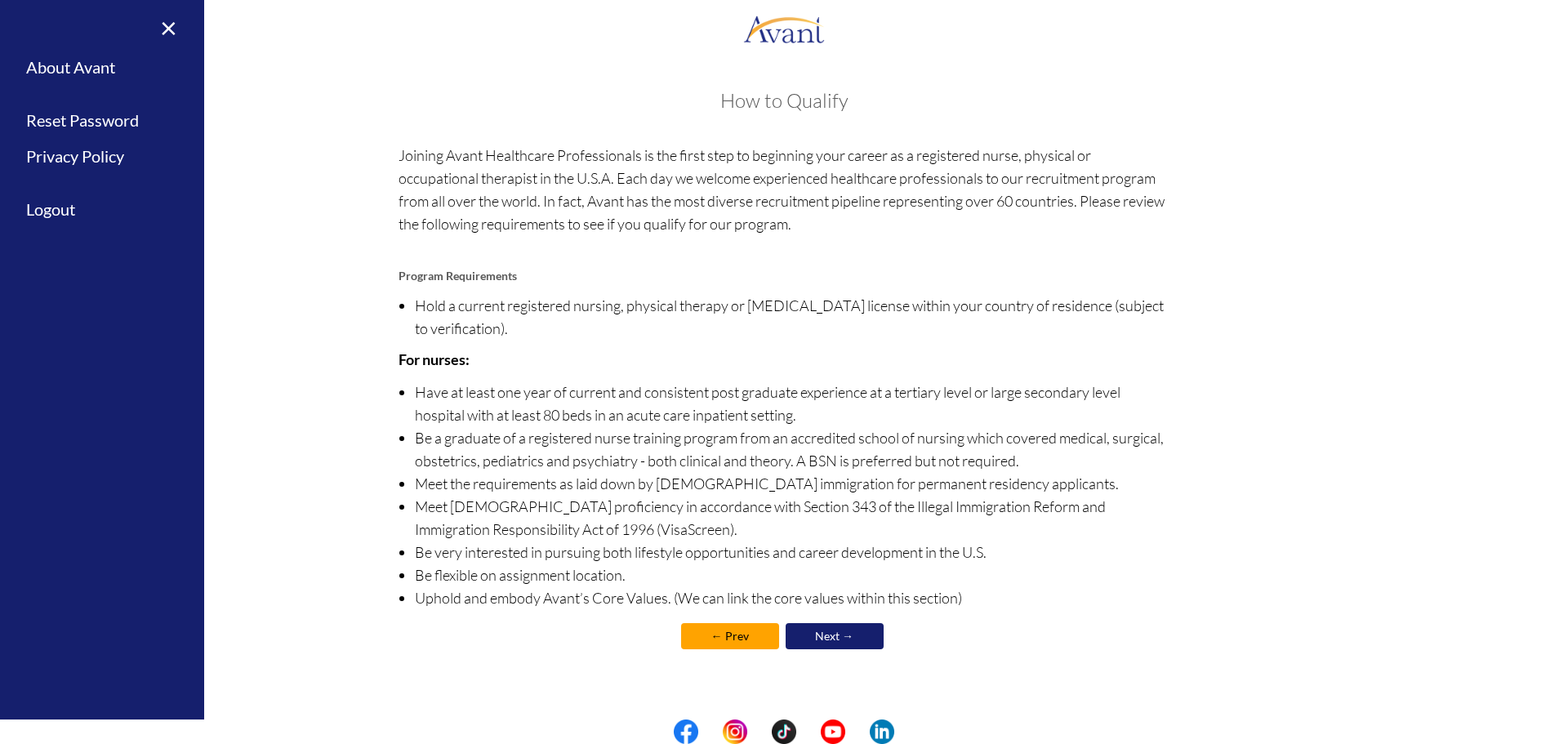
click at [835, 629] on link "Next →" at bounding box center [835, 635] width 98 height 26
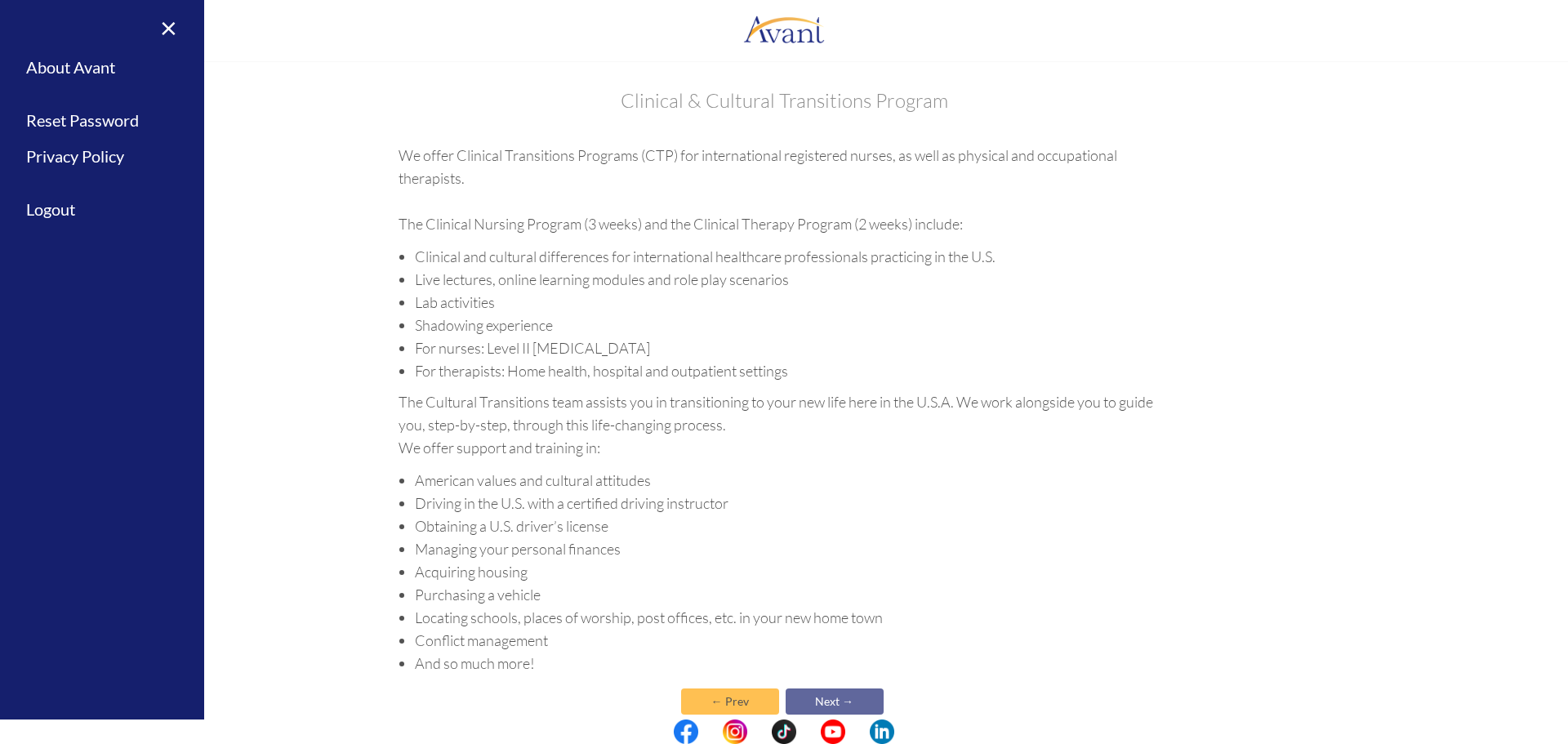
click at [835, 617] on li "Locating schools, places of worship, post offices, etc. in your new home town" at bounding box center [793, 618] width 756 height 23
click at [821, 673] on li "And so much more!" at bounding box center [793, 663] width 756 height 23
click at [823, 704] on link "Next →" at bounding box center [835, 701] width 98 height 26
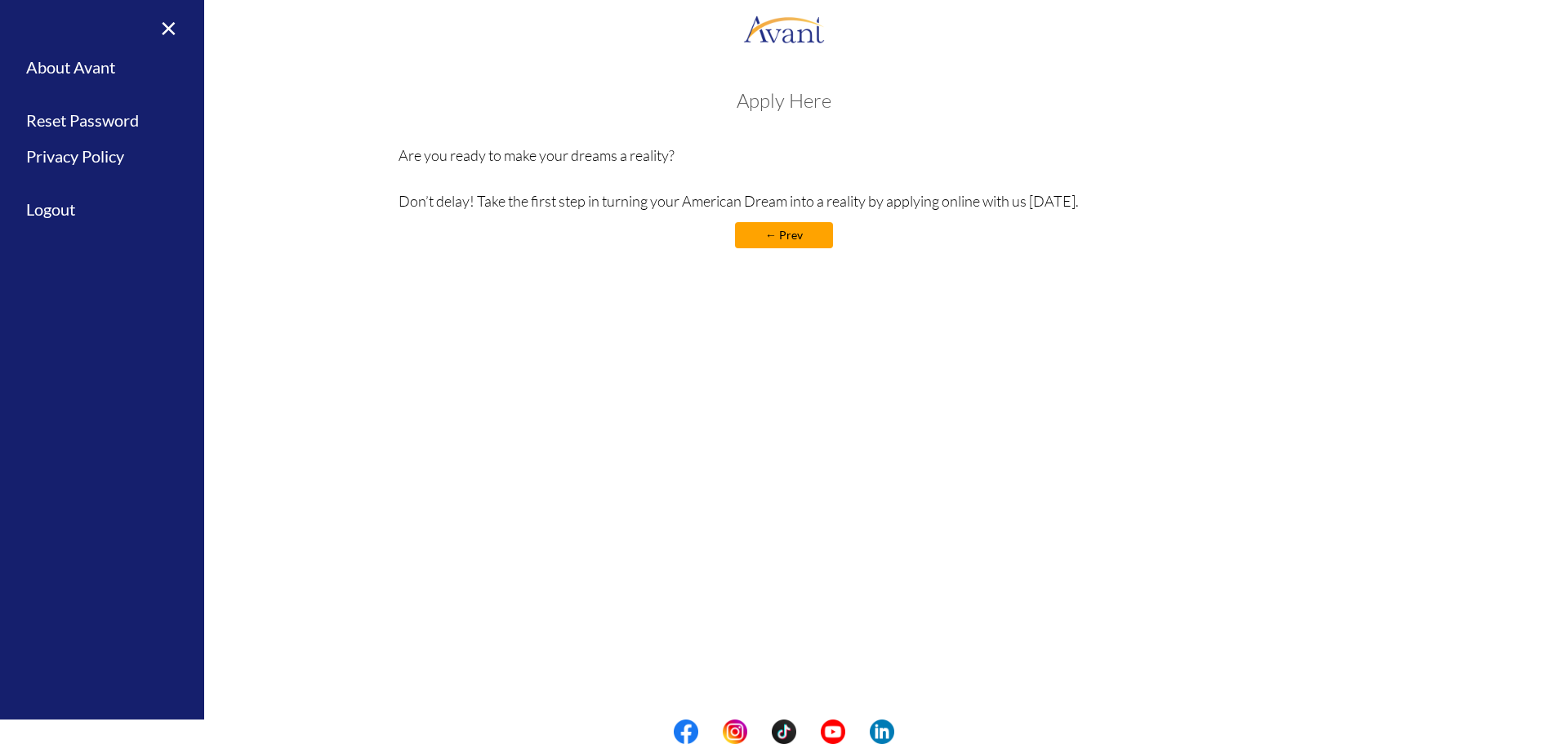
click at [788, 92] on h3 "Apply Here" at bounding box center [784, 100] width 772 height 22
click at [783, 96] on h3 "Apply Here" at bounding box center [784, 100] width 772 height 22
click at [772, 96] on h3 "Apply Here" at bounding box center [784, 100] width 772 height 22
click at [762, 105] on h3 "Apply Here" at bounding box center [784, 100] width 772 height 22
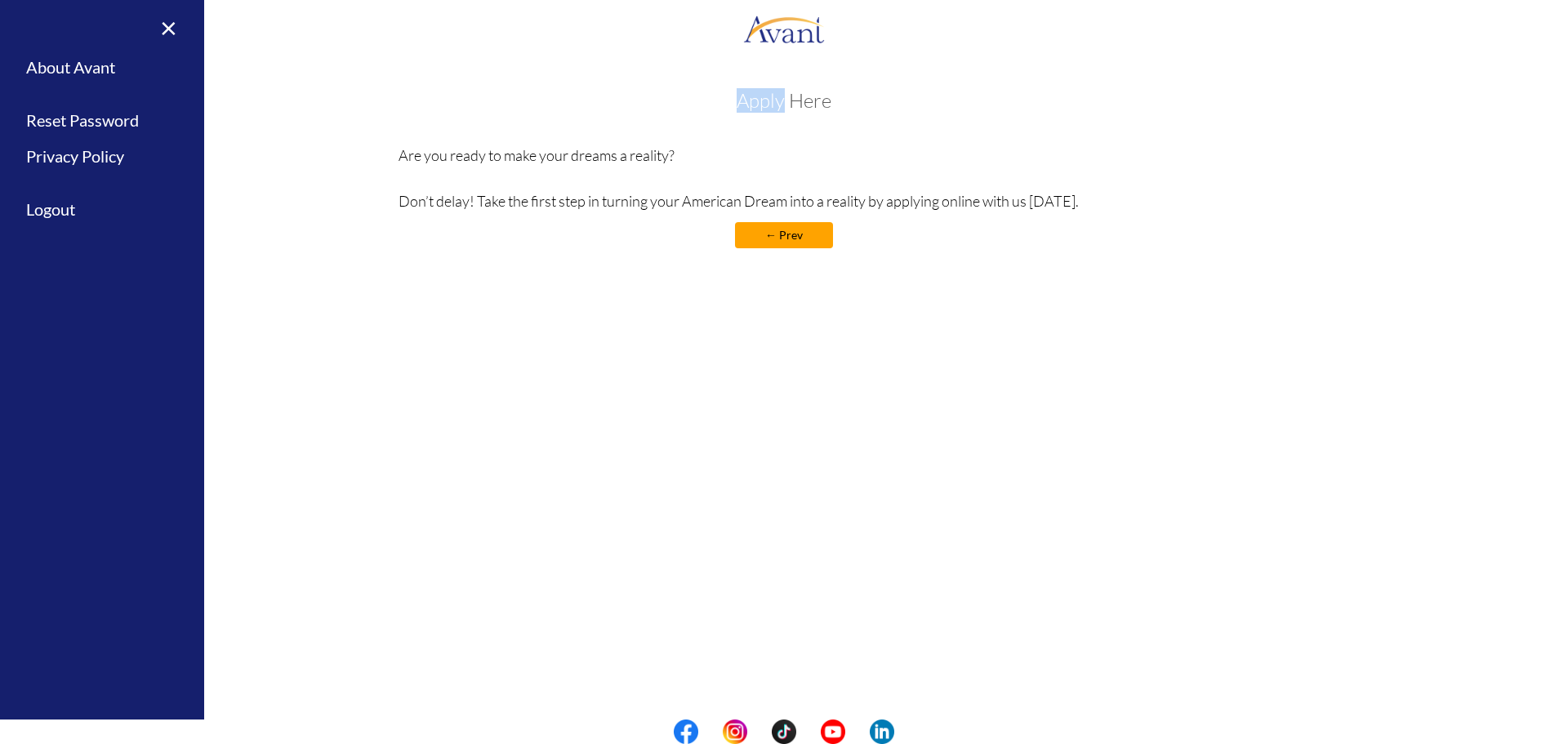
drag, startPoint x: 762, startPoint y: 105, endPoint x: 855, endPoint y: 111, distance: 93.2
click at [774, 105] on h3 "Apply Here" at bounding box center [784, 100] width 772 height 22
click at [860, 113] on div "Apply Here Are you ready to make your dreams a reality? Don’t delay! Take the f…" at bounding box center [784, 177] width 772 height 174
drag, startPoint x: 821, startPoint y: 97, endPoint x: 719, endPoint y: 86, distance: 102.6
click at [770, 92] on h3 "Apply Here" at bounding box center [784, 100] width 772 height 22
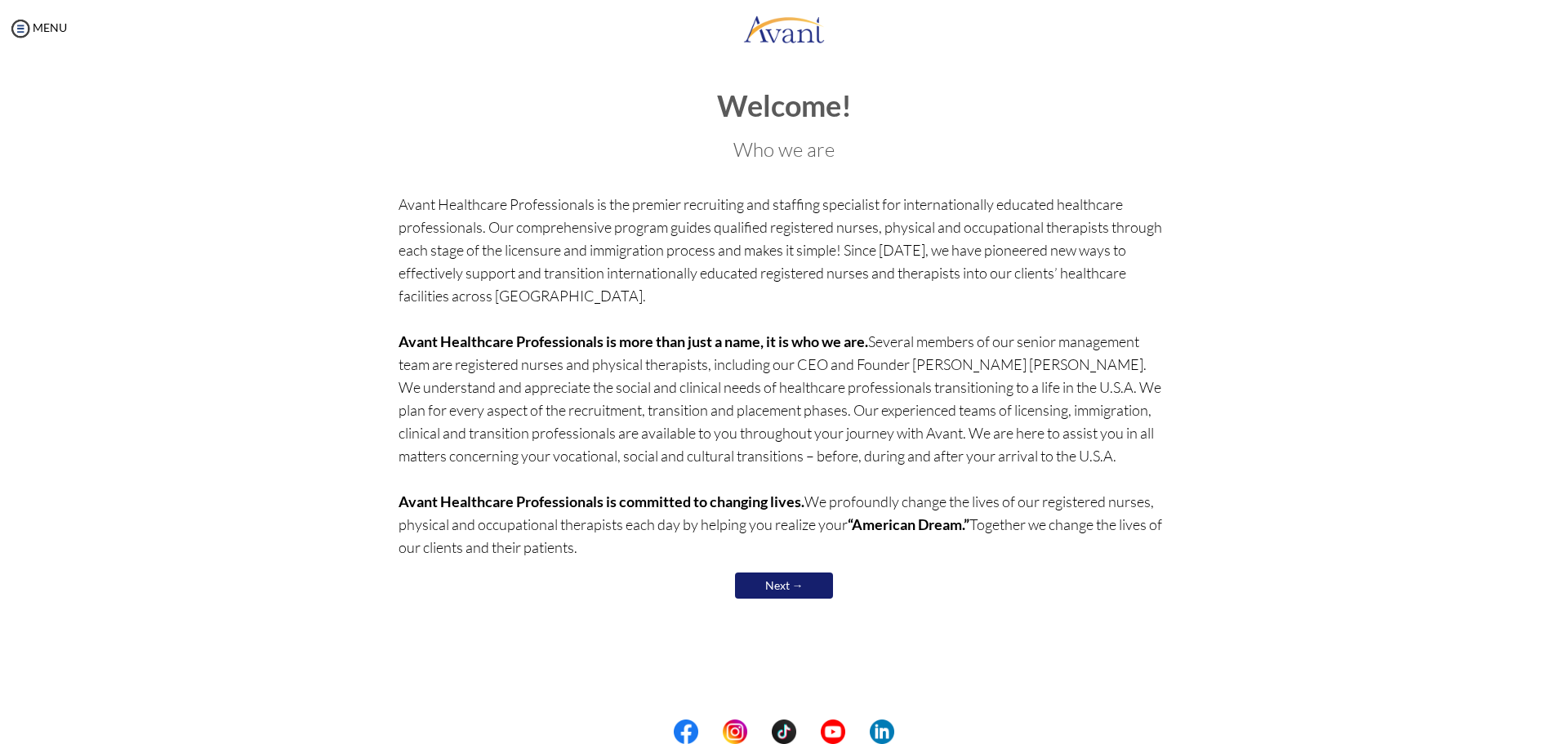
click at [783, 594] on link "Next →" at bounding box center [784, 585] width 98 height 26
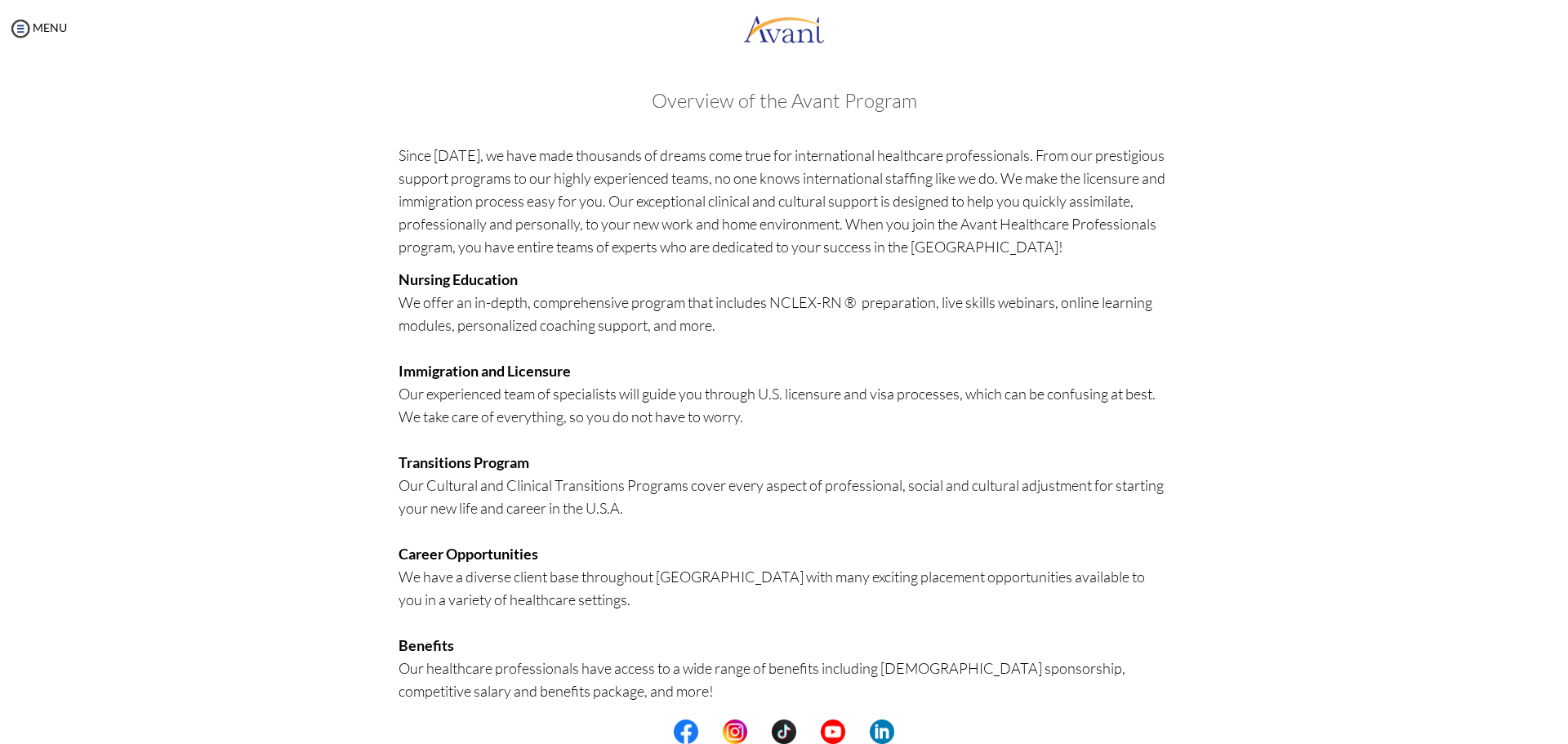
click at [784, 590] on p "Nursing Education We offer an in-depth, comprehensive program that includes NCL…" at bounding box center [784, 542] width 772 height 549
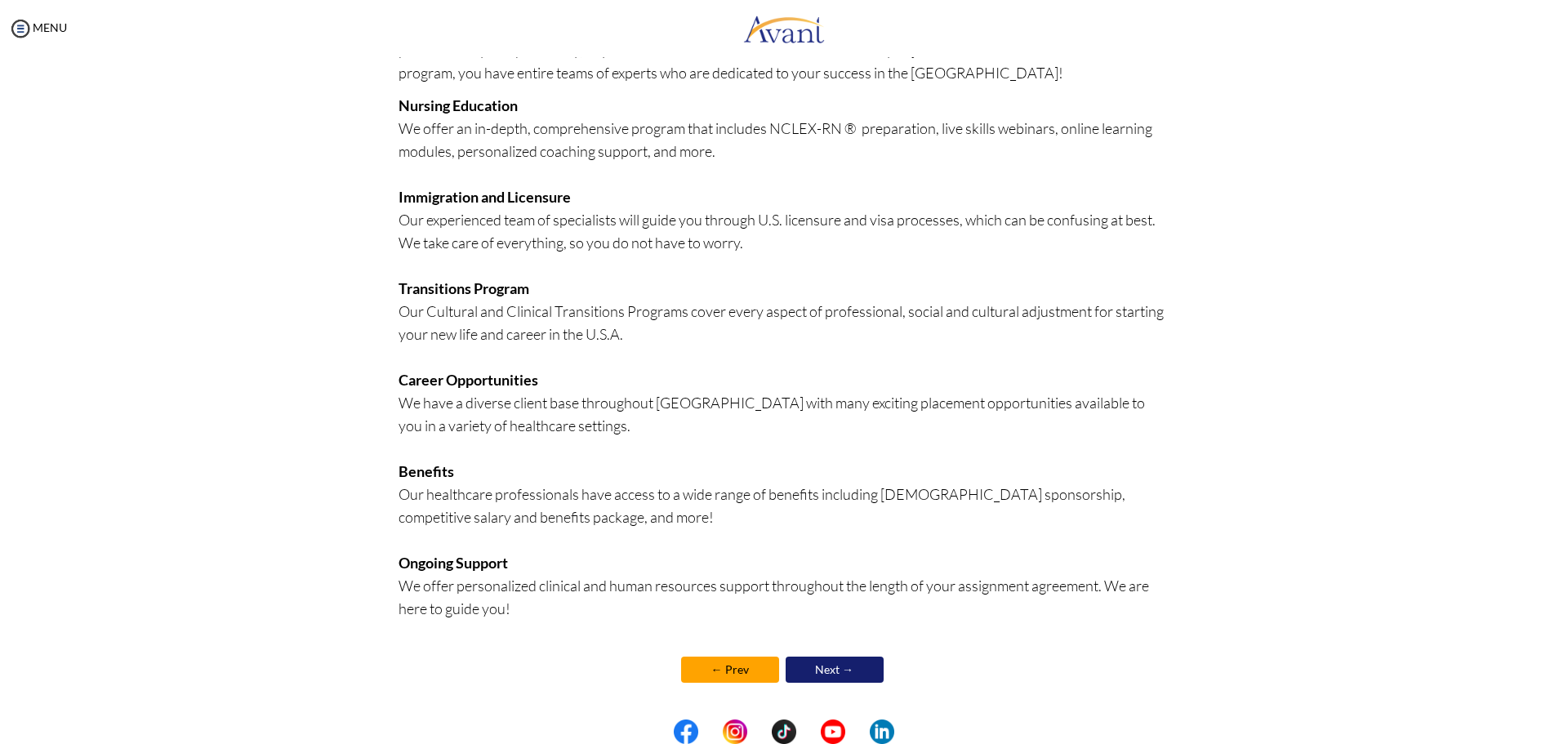
click at [826, 673] on link "Next →" at bounding box center [835, 669] width 98 height 26
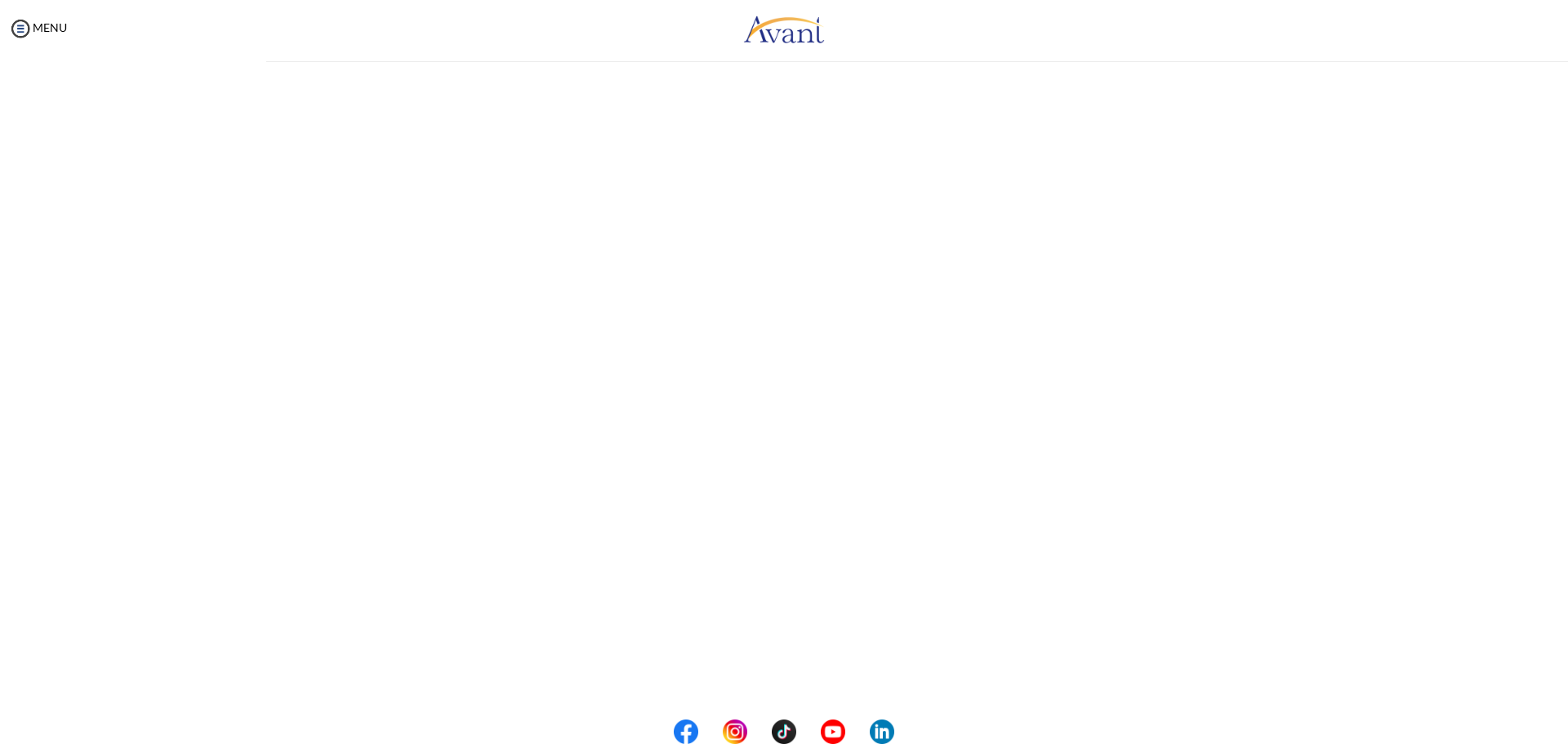
scroll to position [175, 0]
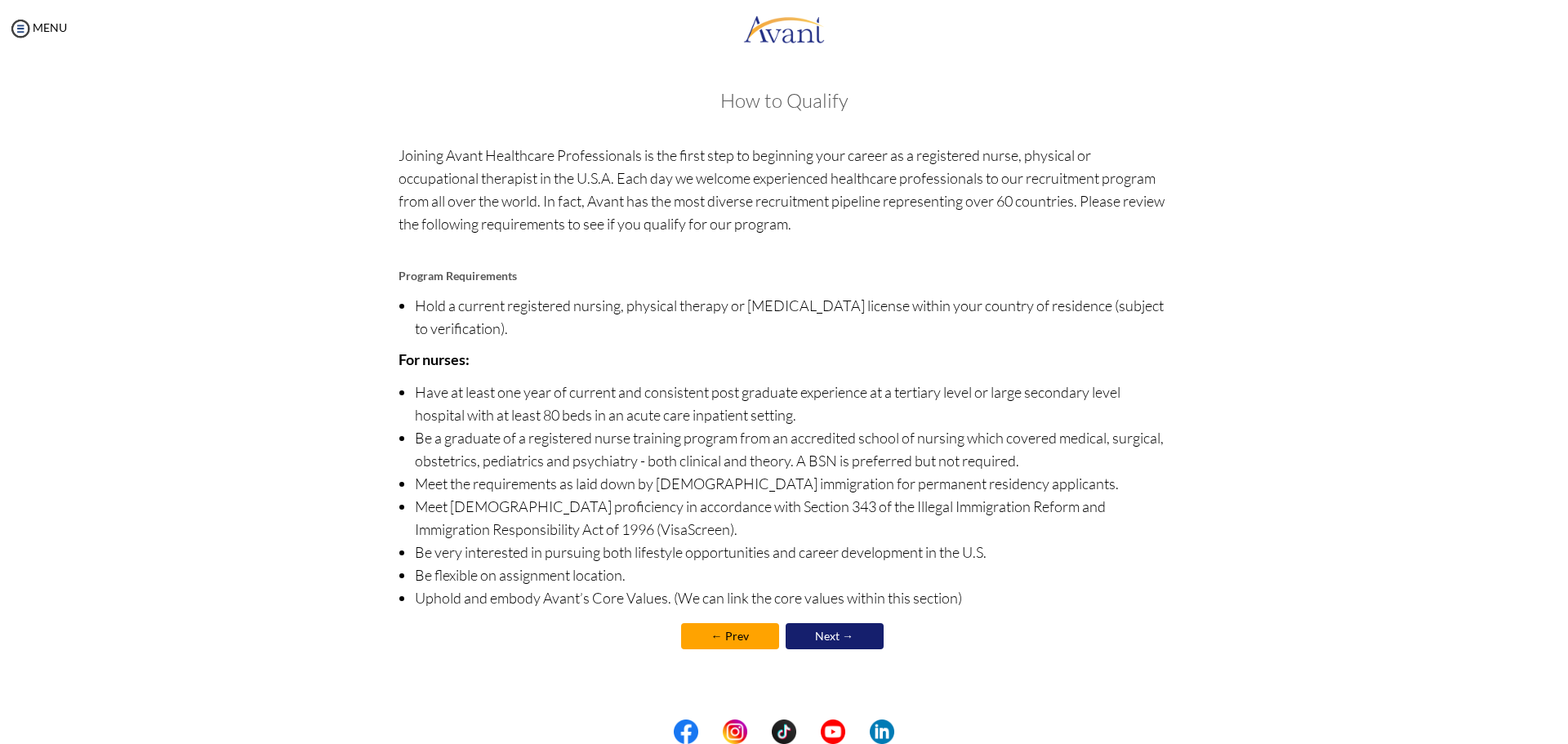
click at [825, 627] on link "Next →" at bounding box center [835, 635] width 98 height 26
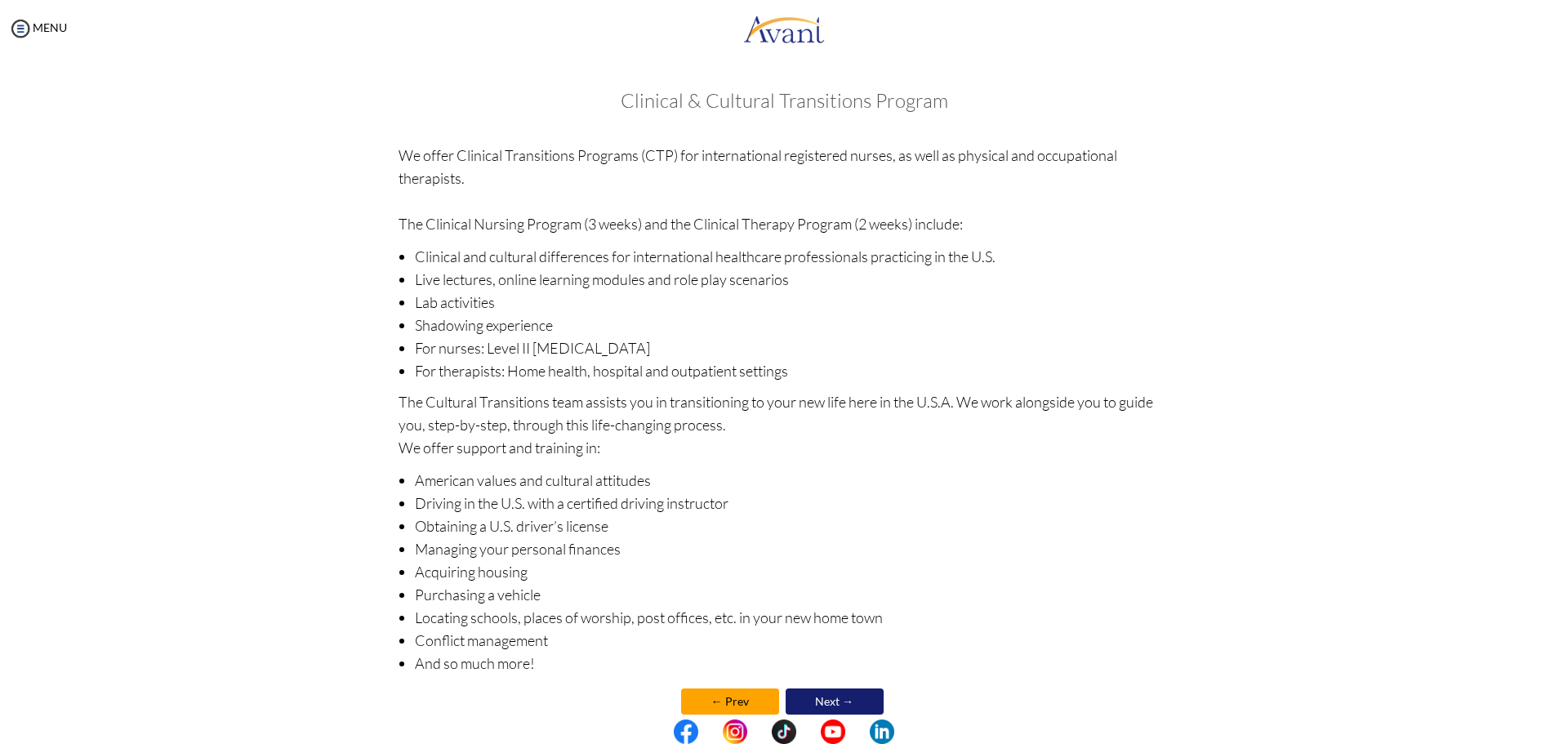
click at [833, 692] on link "Next →" at bounding box center [835, 701] width 98 height 26
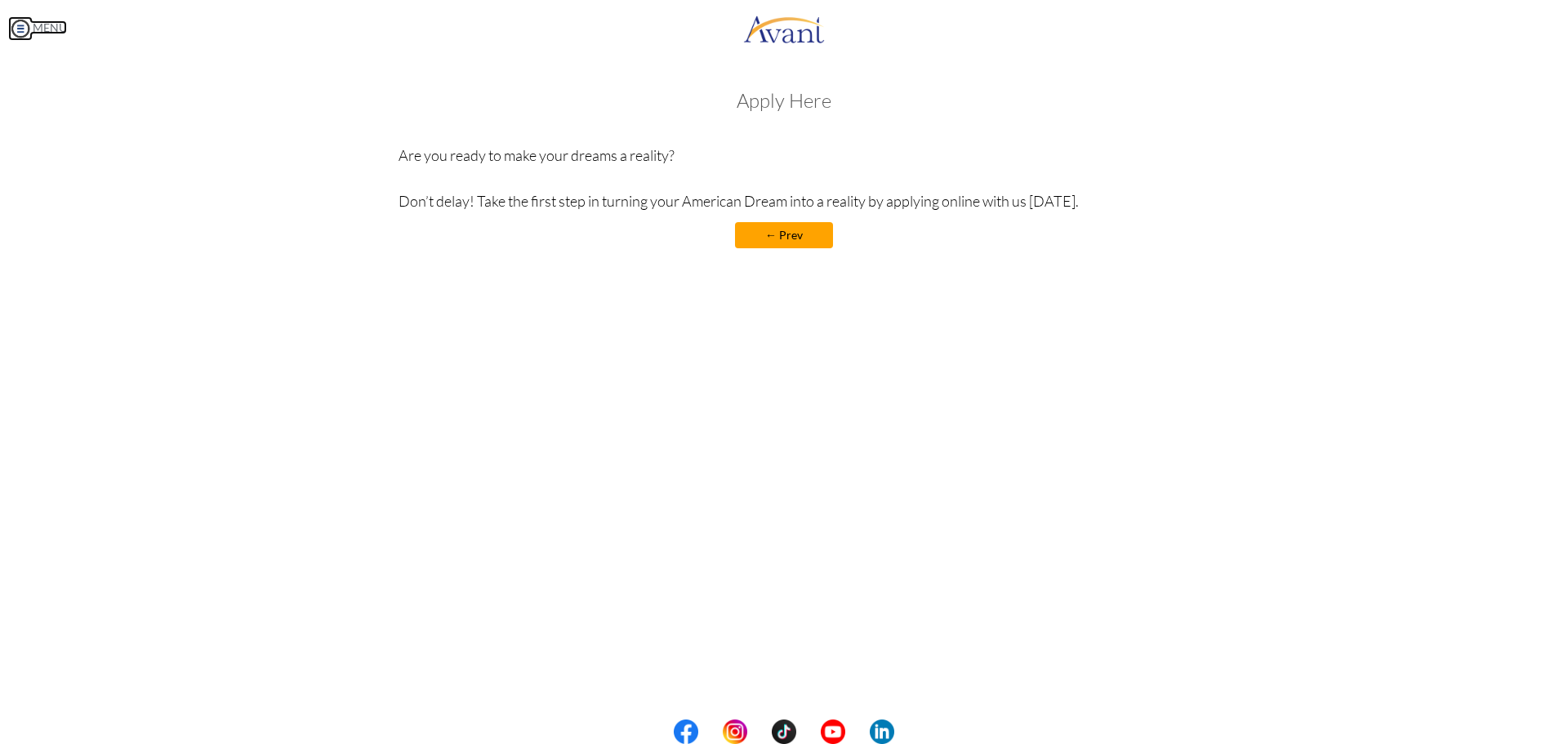
click at [30, 30] on img at bounding box center [21, 29] width 25 height 25
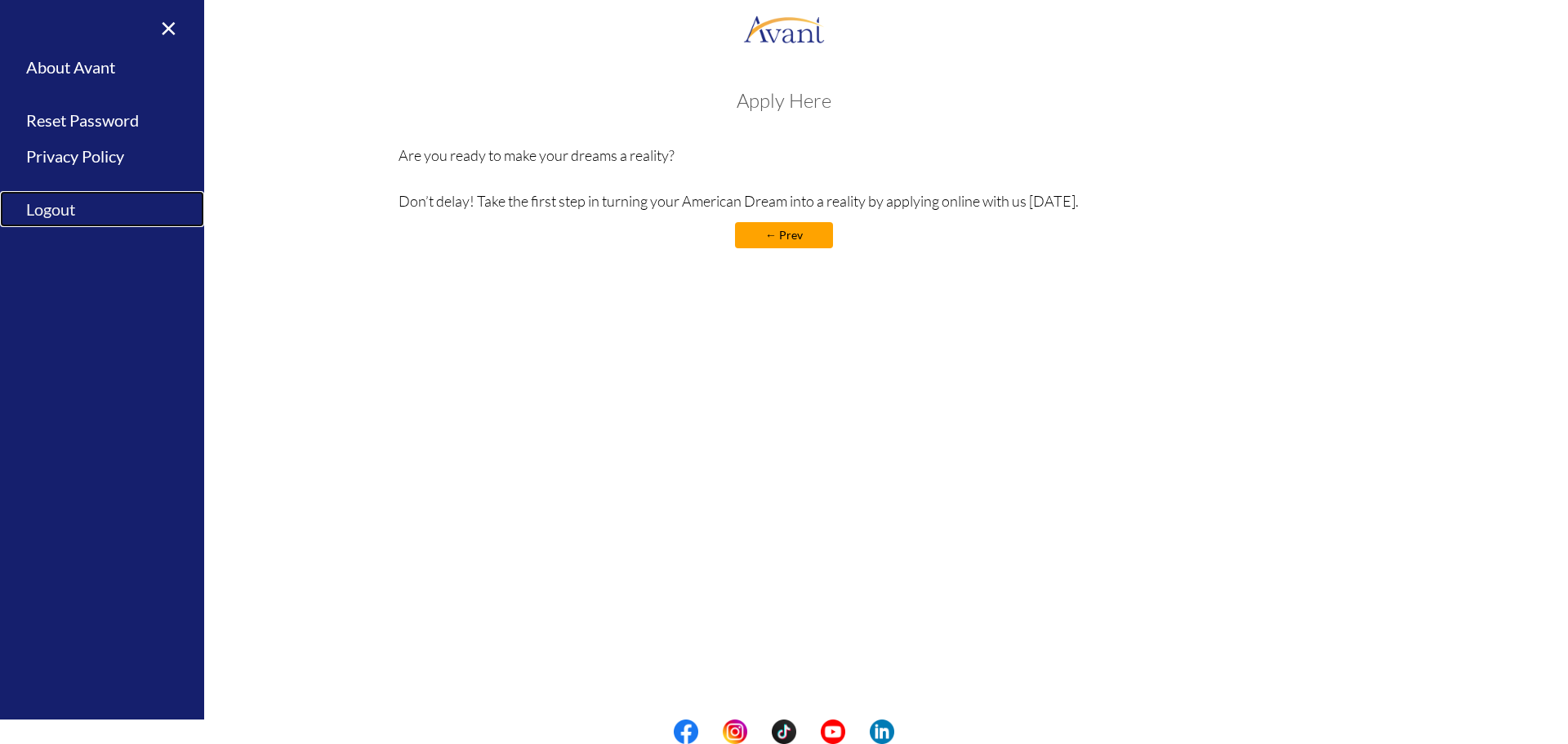
click at [40, 213] on link "Logout" at bounding box center [102, 209] width 204 height 37
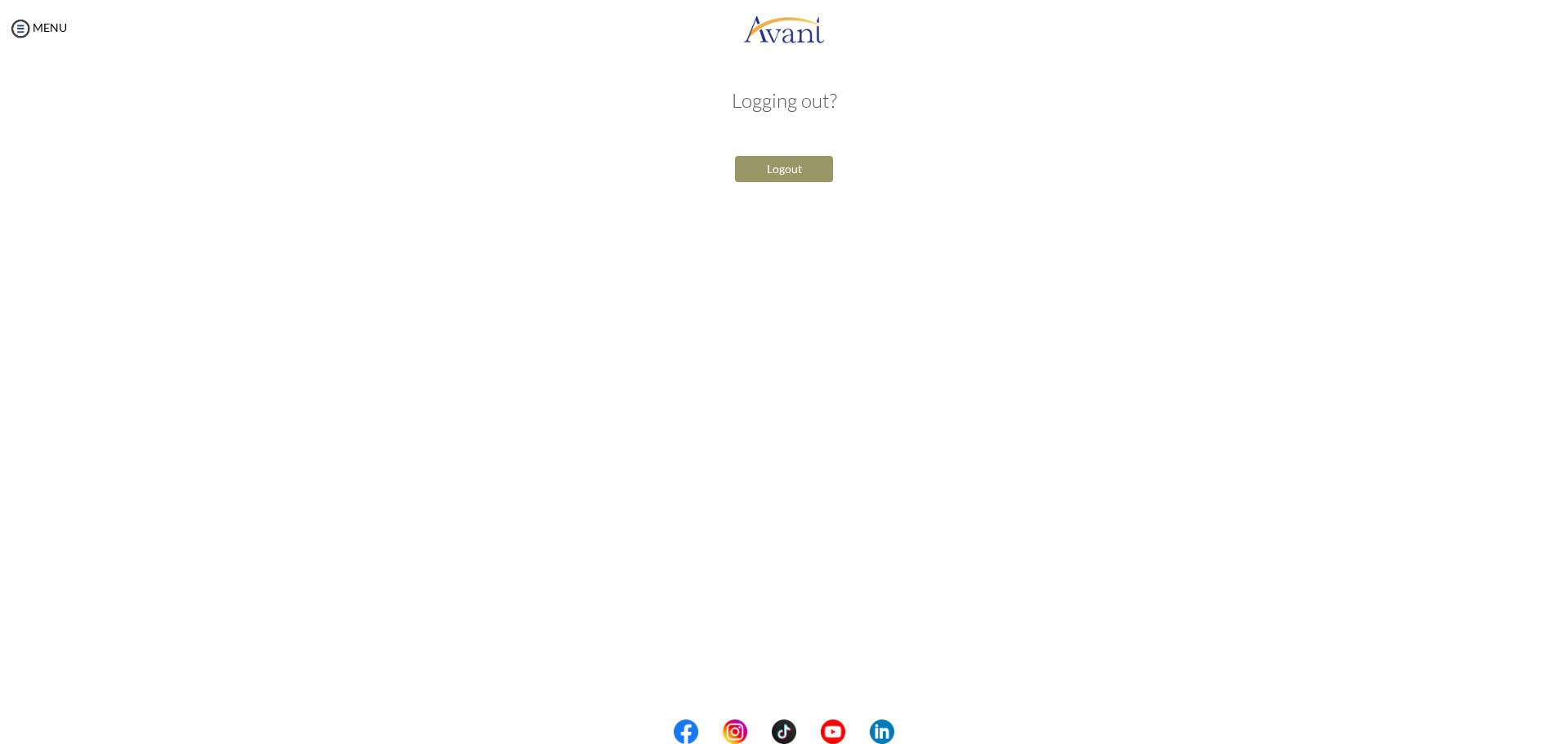
click at [814, 154] on div "Logout" at bounding box center [784, 169] width 319 height 34
click at [810, 170] on button "Logout" at bounding box center [784, 169] width 98 height 26
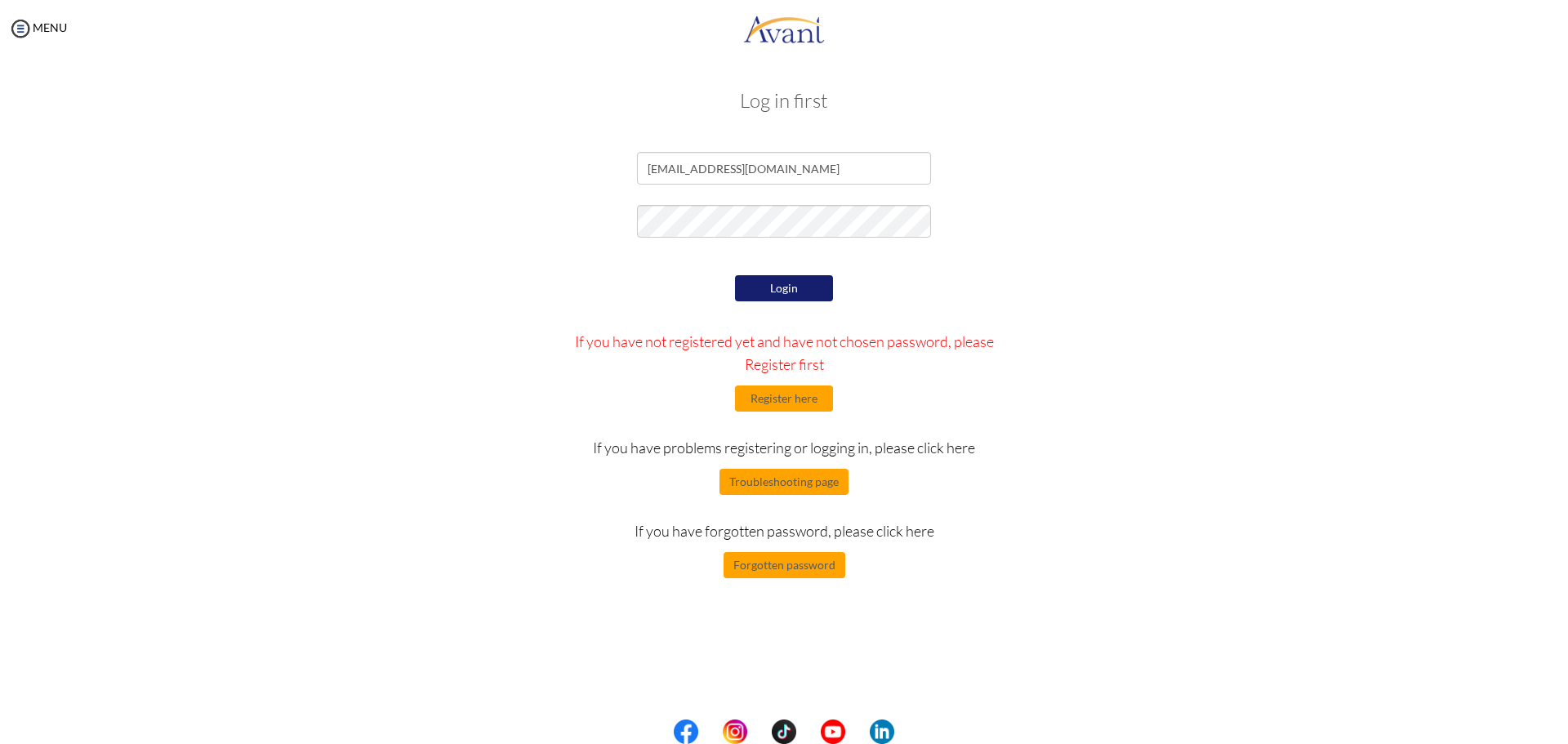
click at [773, 274] on div "Login If you have not registered yet and have not chosen password, please Regis…" at bounding box center [784, 425] width 478 height 307
click at [778, 296] on button "Login" at bounding box center [784, 287] width 98 height 26
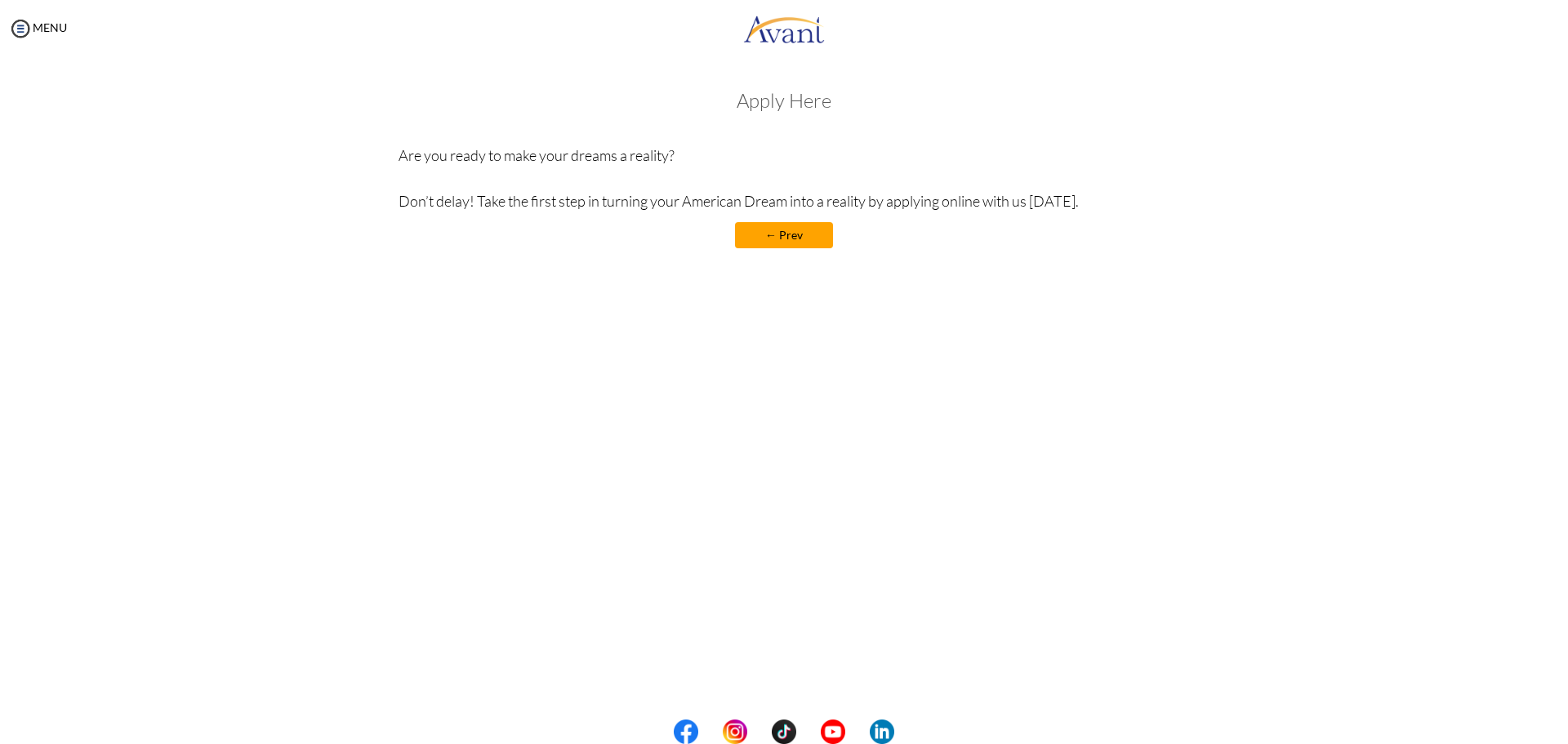
click at [782, 243] on link "← Prev" at bounding box center [784, 235] width 98 height 26
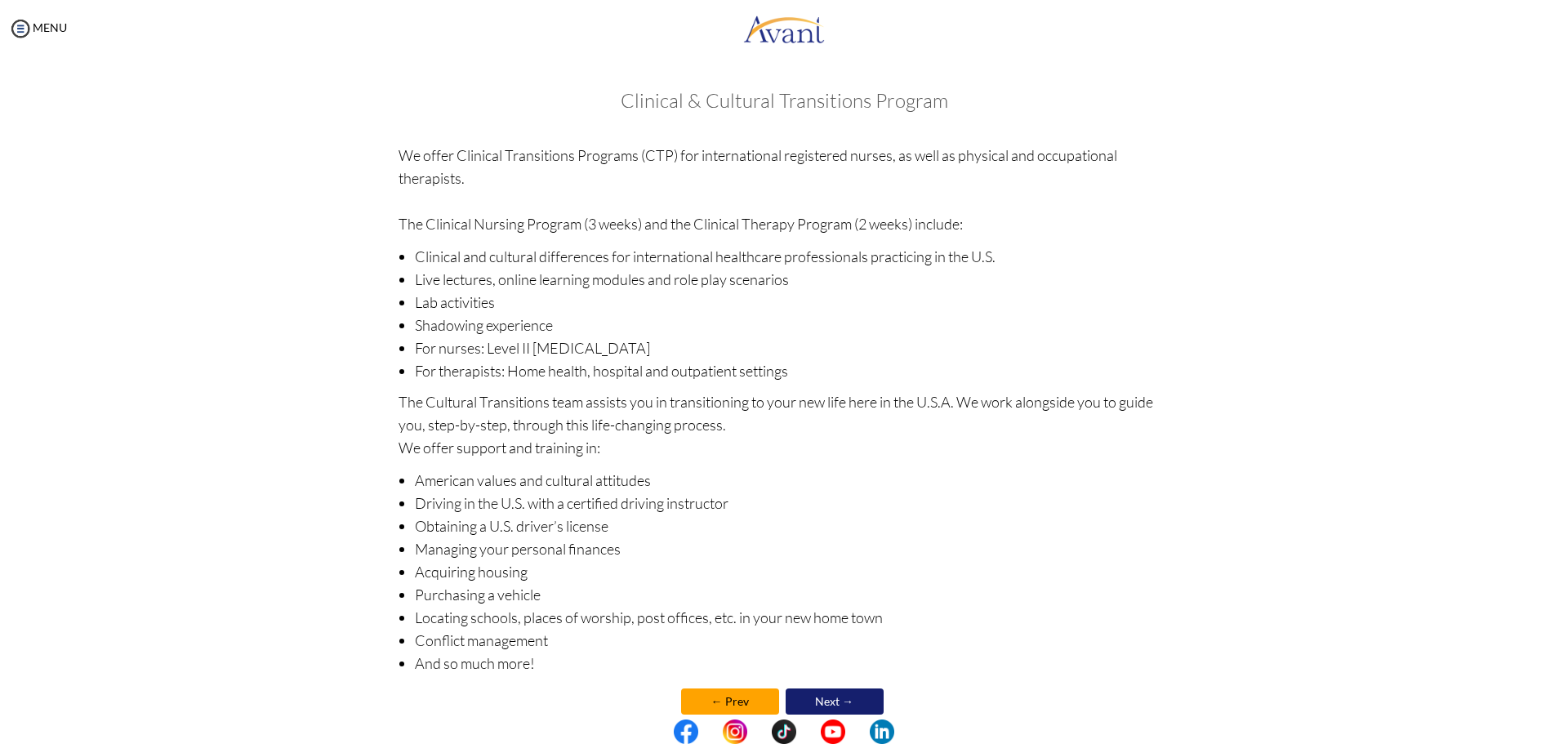
scroll to position [32, 0]
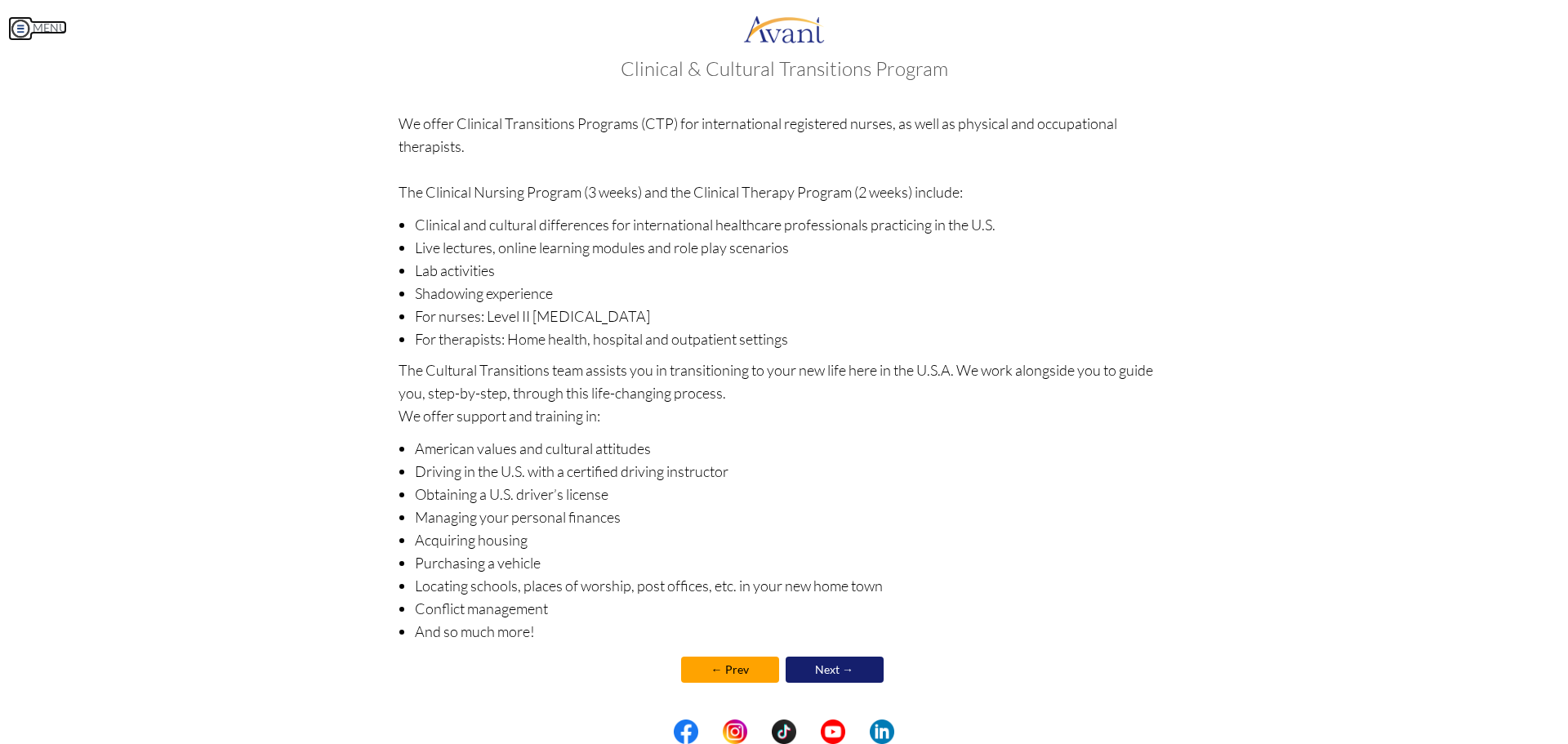
click at [28, 20] on img at bounding box center [21, 29] width 25 height 25
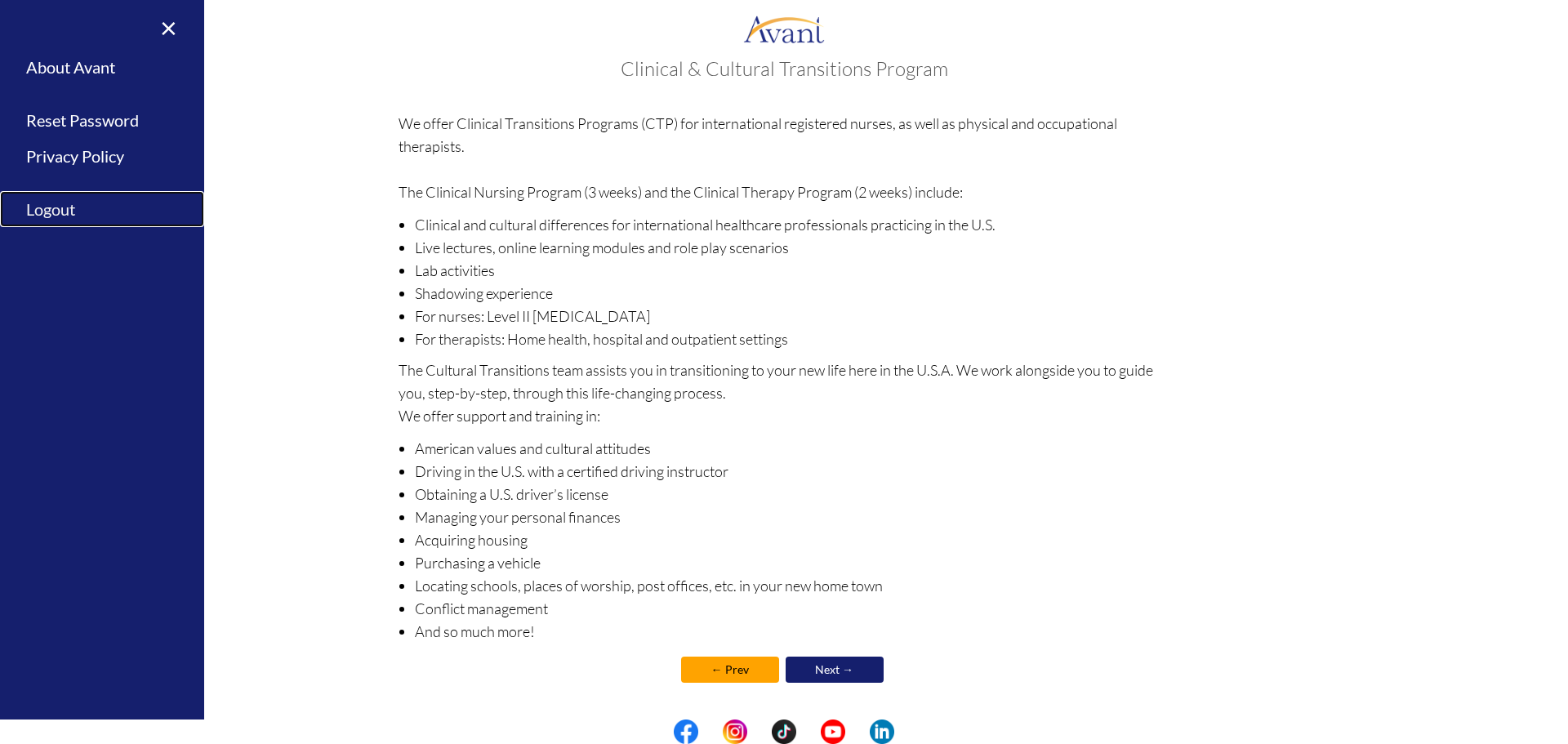
click at [65, 217] on link "Logout" at bounding box center [102, 209] width 204 height 37
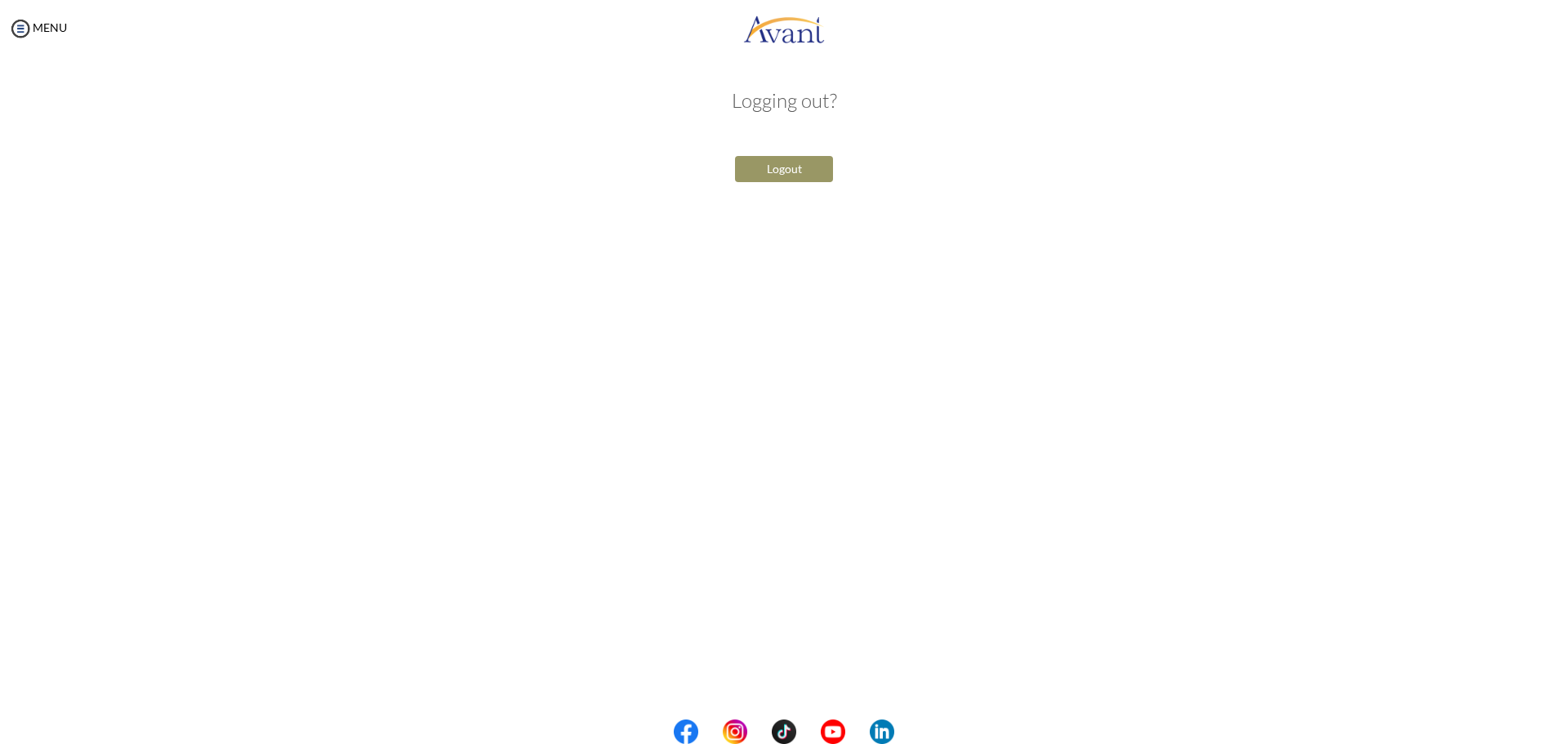
drag, startPoint x: 782, startPoint y: 190, endPoint x: 789, endPoint y: 166, distance: 25.0
click at [782, 188] on div "Logging out? Logout" at bounding box center [784, 136] width 956 height 125
click at [789, 166] on button "Logout" at bounding box center [784, 169] width 98 height 26
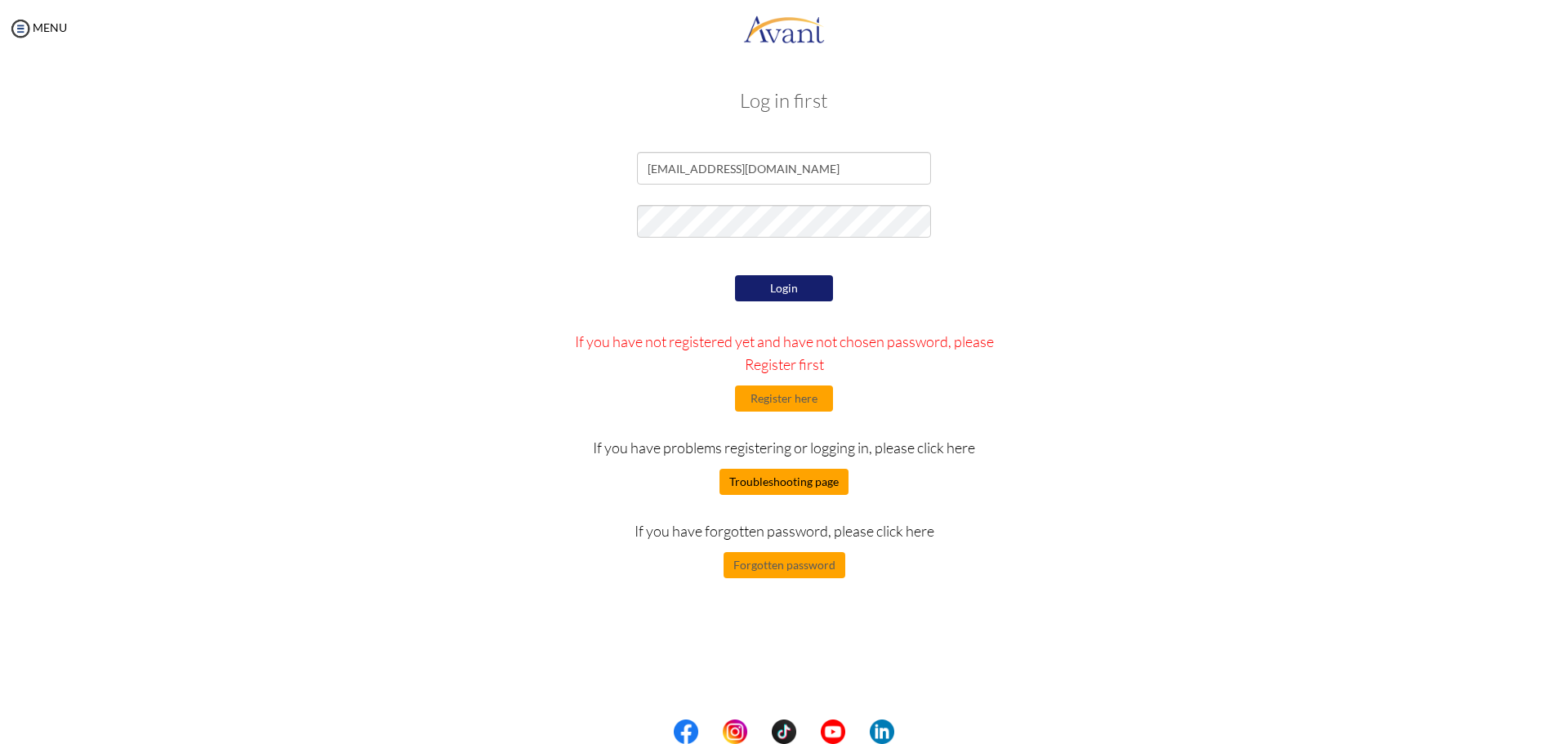
click at [786, 480] on button "Troubleshooting page" at bounding box center [783, 482] width 129 height 26
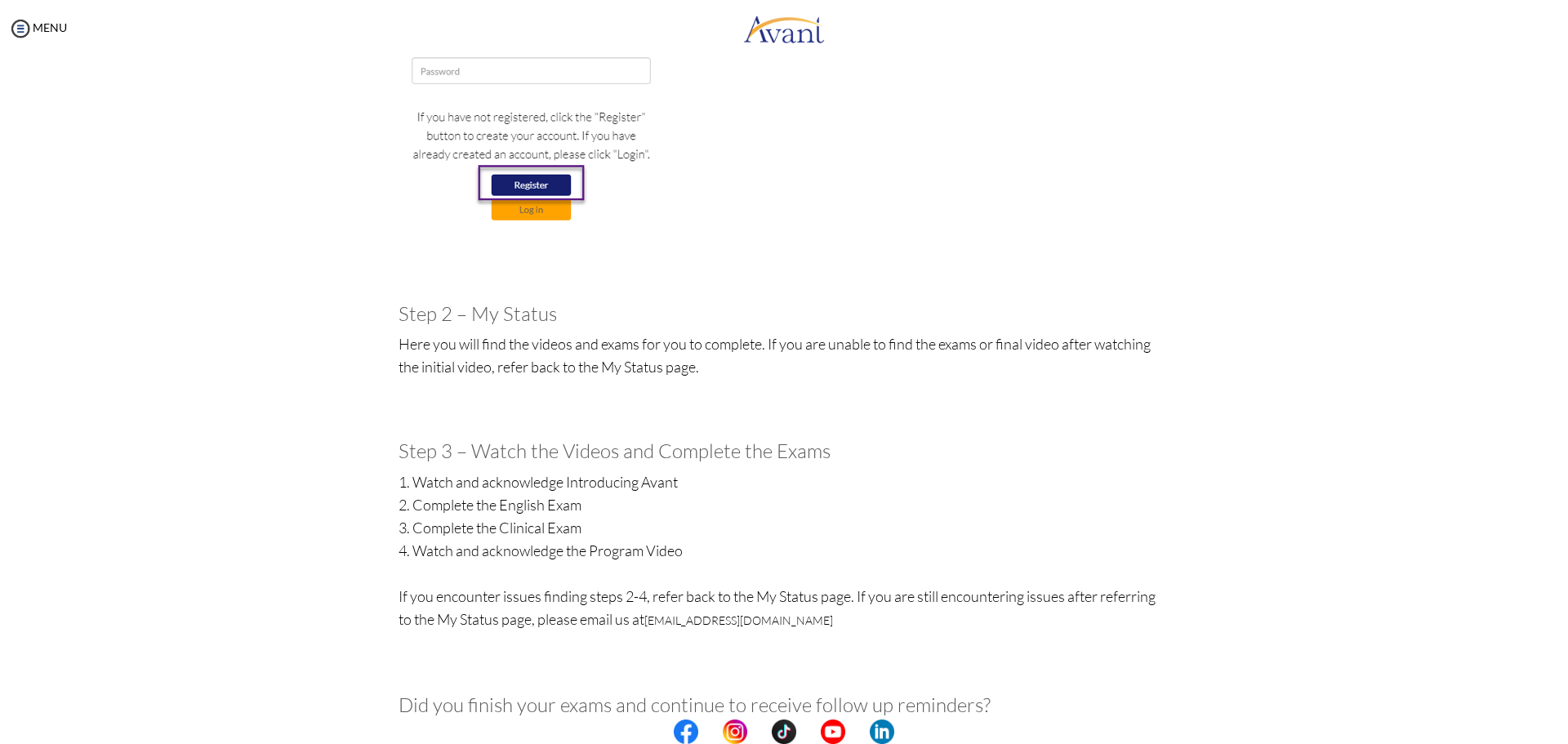
scroll to position [545, 0]
